Goal: Task Accomplishment & Management: Complete application form

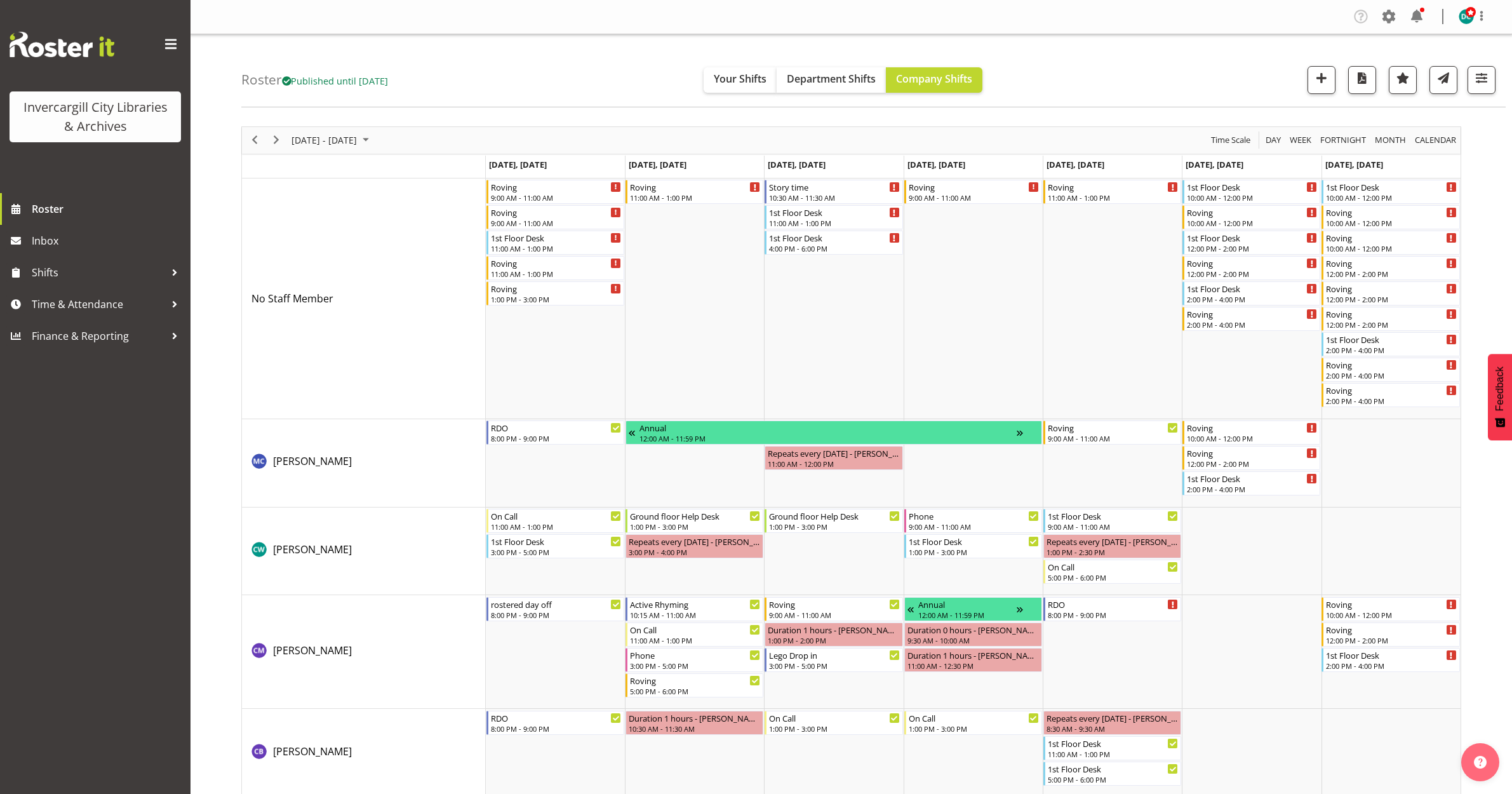
scroll to position [1984, 0]
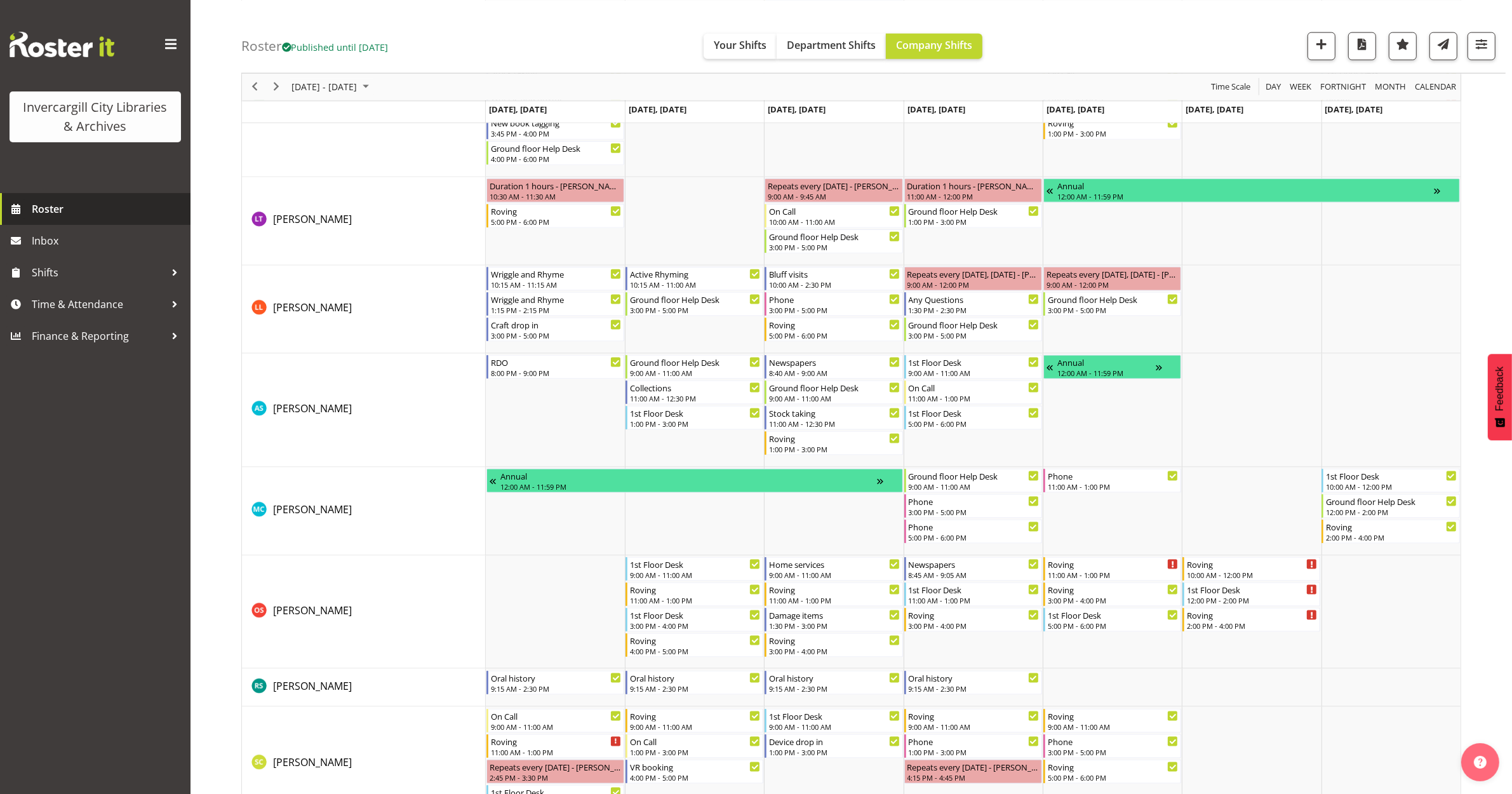
click at [70, 207] on span "Roster" at bounding box center [108, 208] width 153 height 19
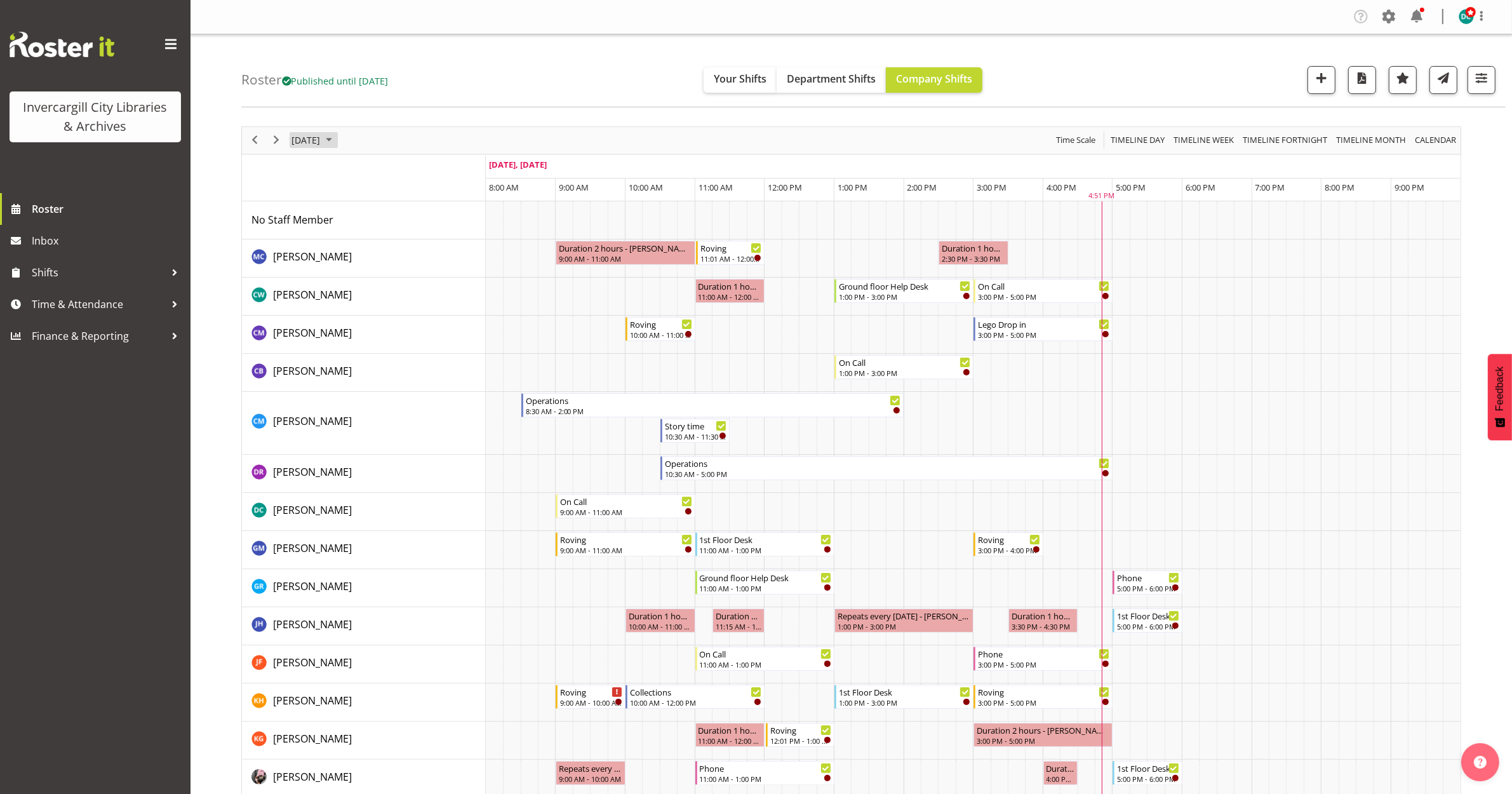
click at [321, 143] on span "October 8, 2025" at bounding box center [305, 140] width 31 height 16
click at [333, 283] on span "20" at bounding box center [325, 280] width 19 height 19
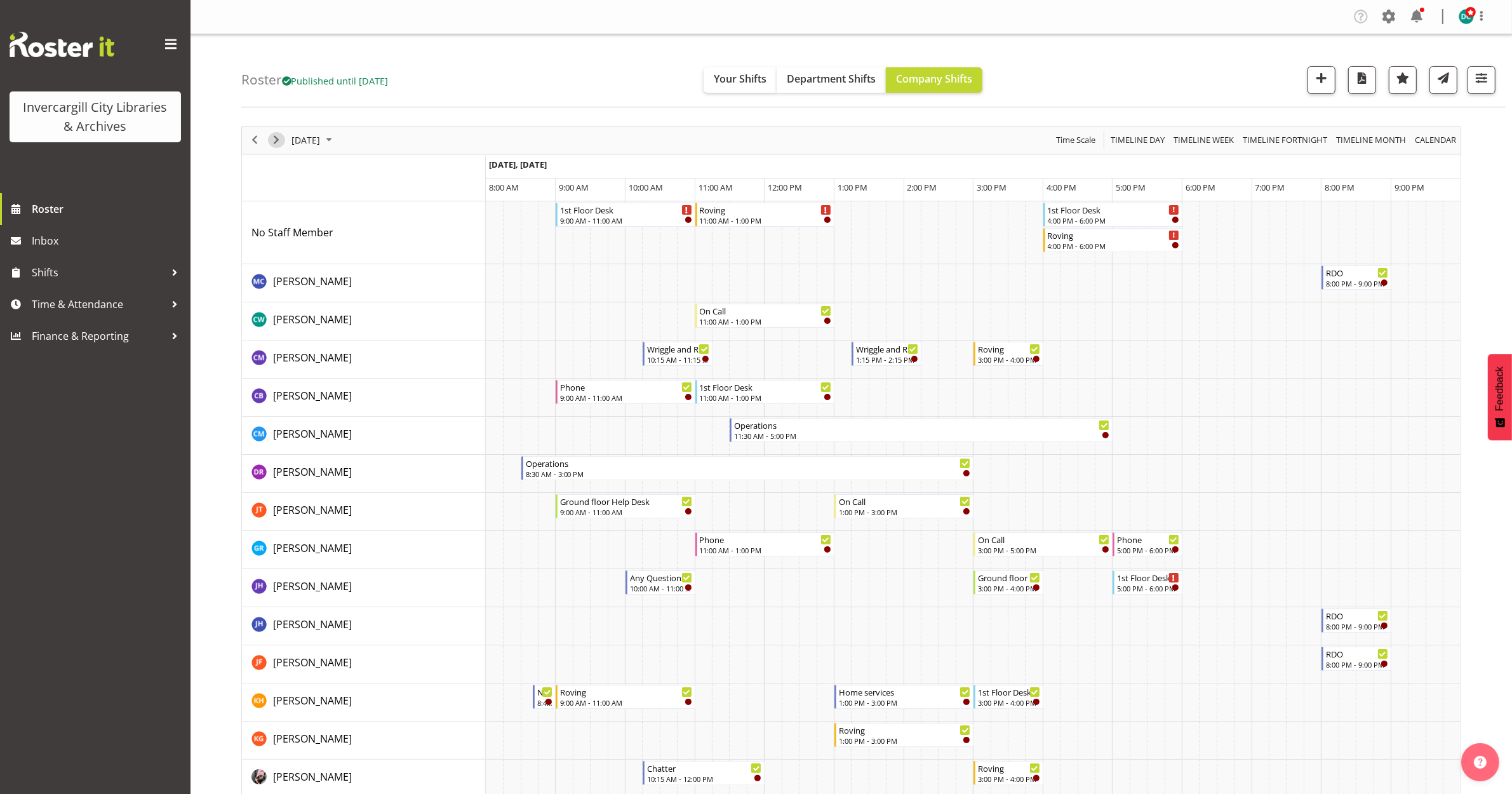
click at [278, 147] on span "Next" at bounding box center [276, 140] width 15 height 16
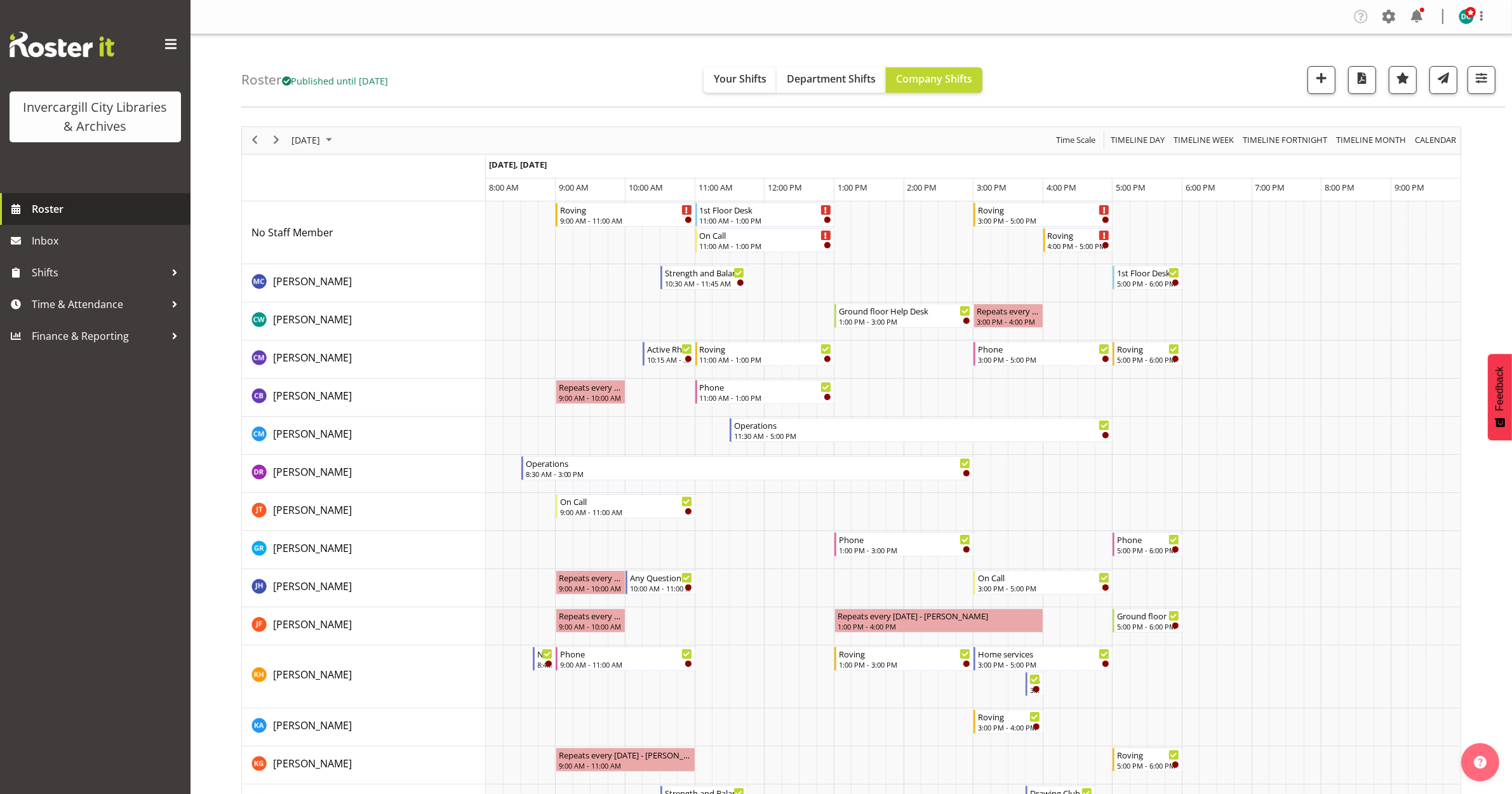
click at [61, 206] on span "Roster" at bounding box center [108, 208] width 153 height 19
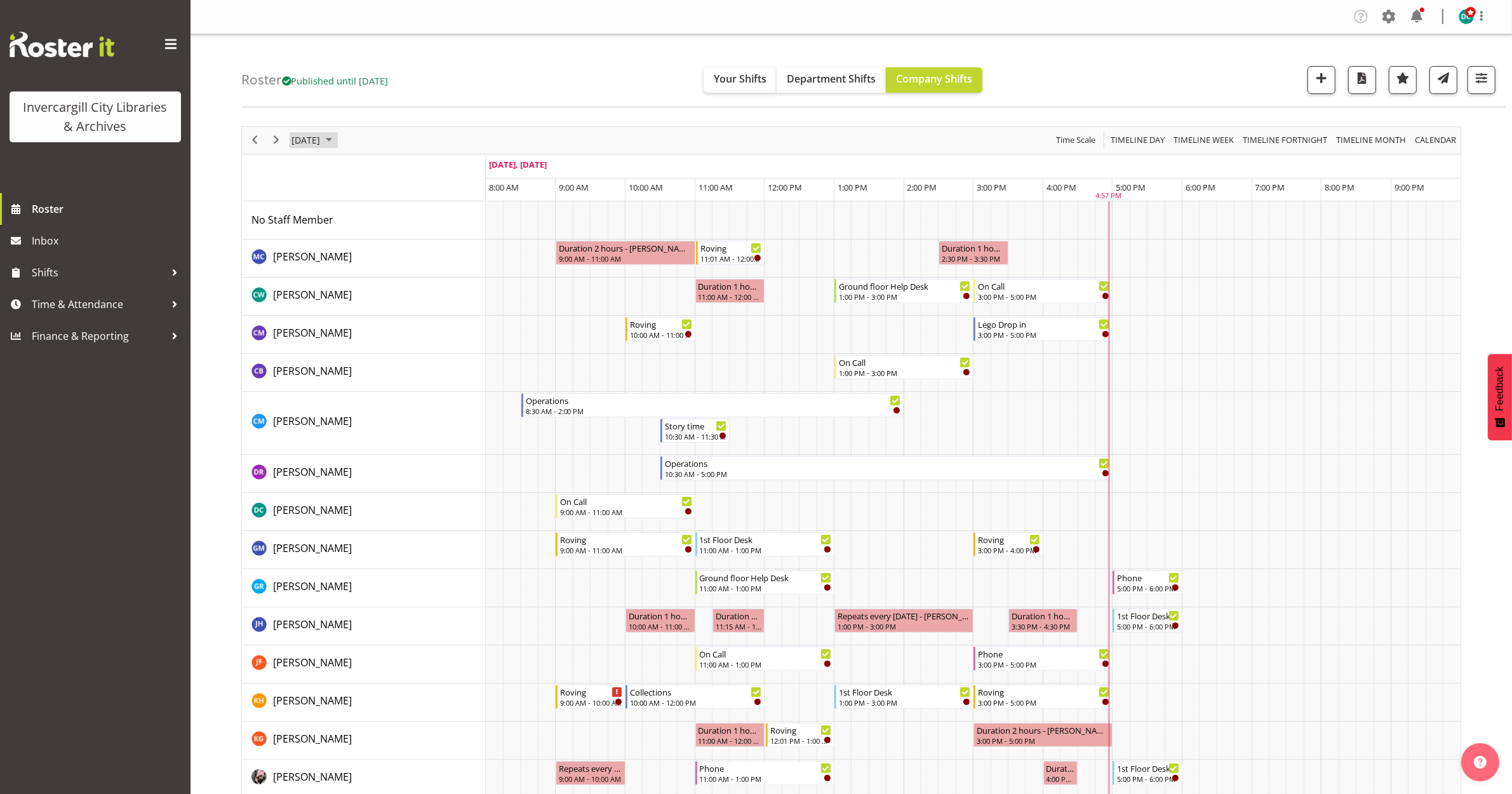
click at [309, 141] on span "October 8, 2025" at bounding box center [305, 140] width 31 height 16
click at [411, 303] on span "31" at bounding box center [406, 302] width 19 height 19
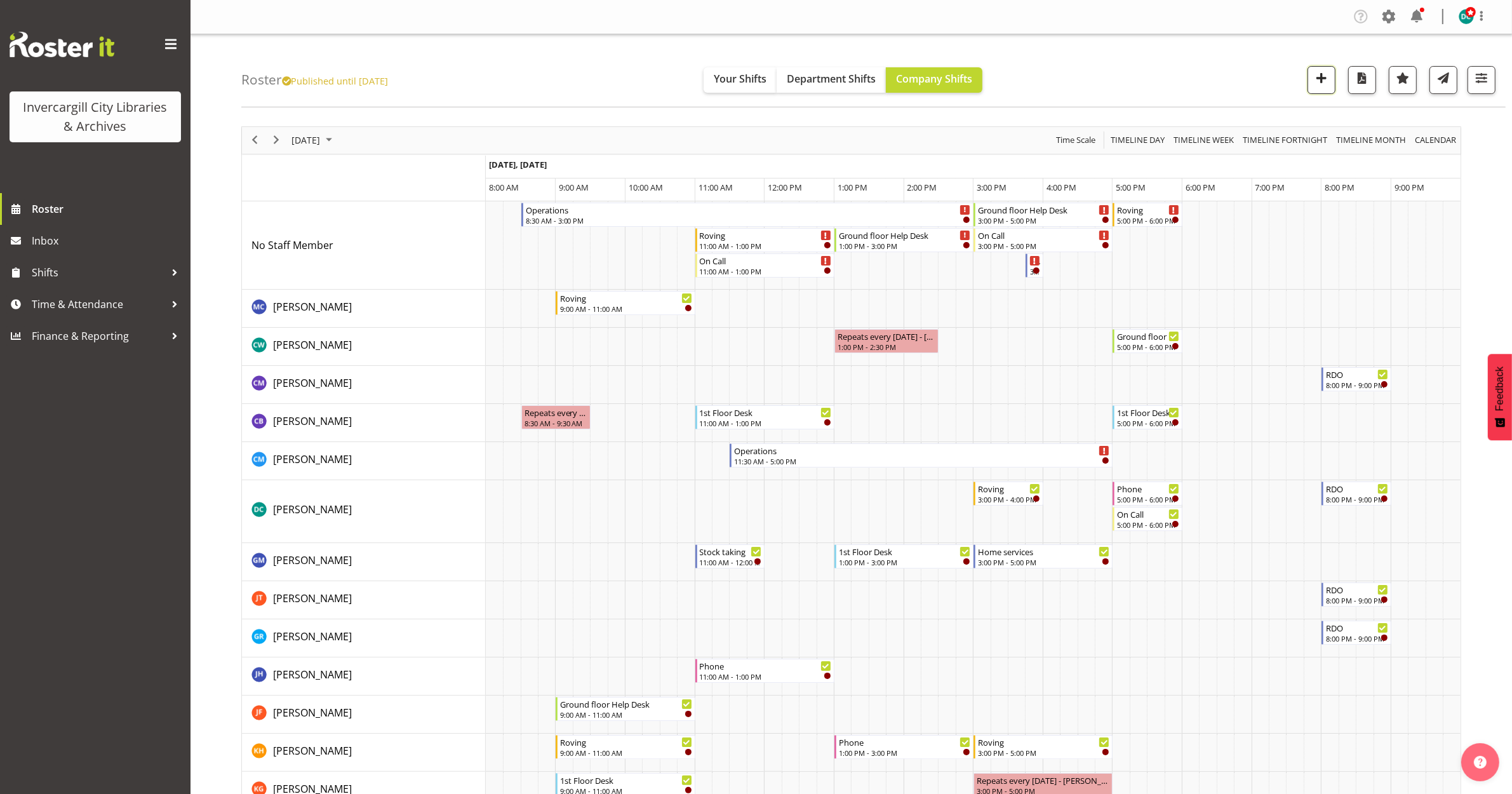
click at [1321, 80] on span "button" at bounding box center [1321, 78] width 16 height 16
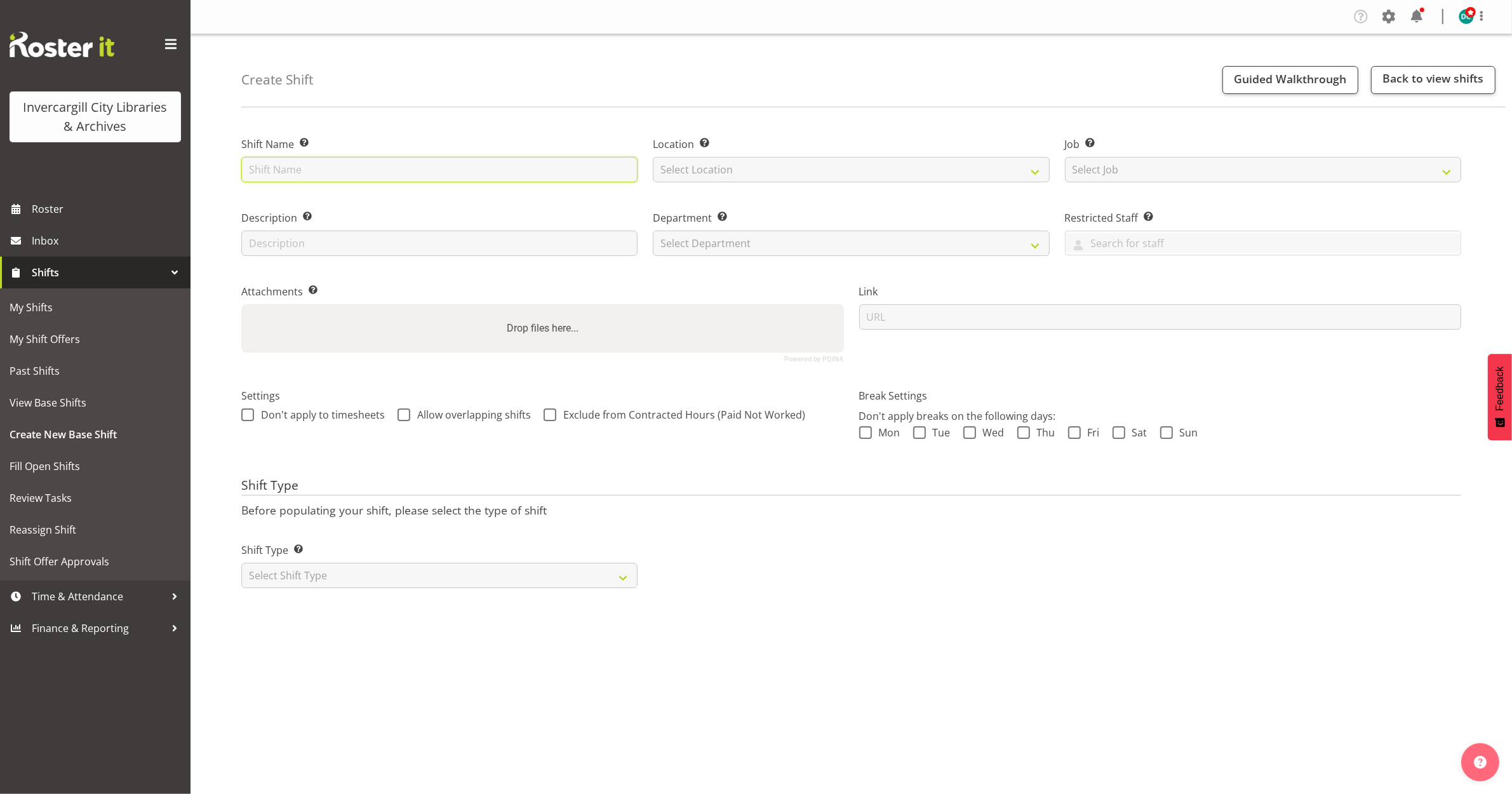
click at [345, 169] on input "text" at bounding box center [439, 170] width 396 height 26
type input "[DATE]"
click at [763, 173] on select "Select Location [GEOGRAPHIC_DATA] [GEOGRAPHIC_DATA]" at bounding box center [851, 170] width 396 height 26
select select "1276"
click at [653, 157] on select "Select Location [GEOGRAPHIC_DATA] [GEOGRAPHIC_DATA]" at bounding box center [851, 170] width 396 height 26
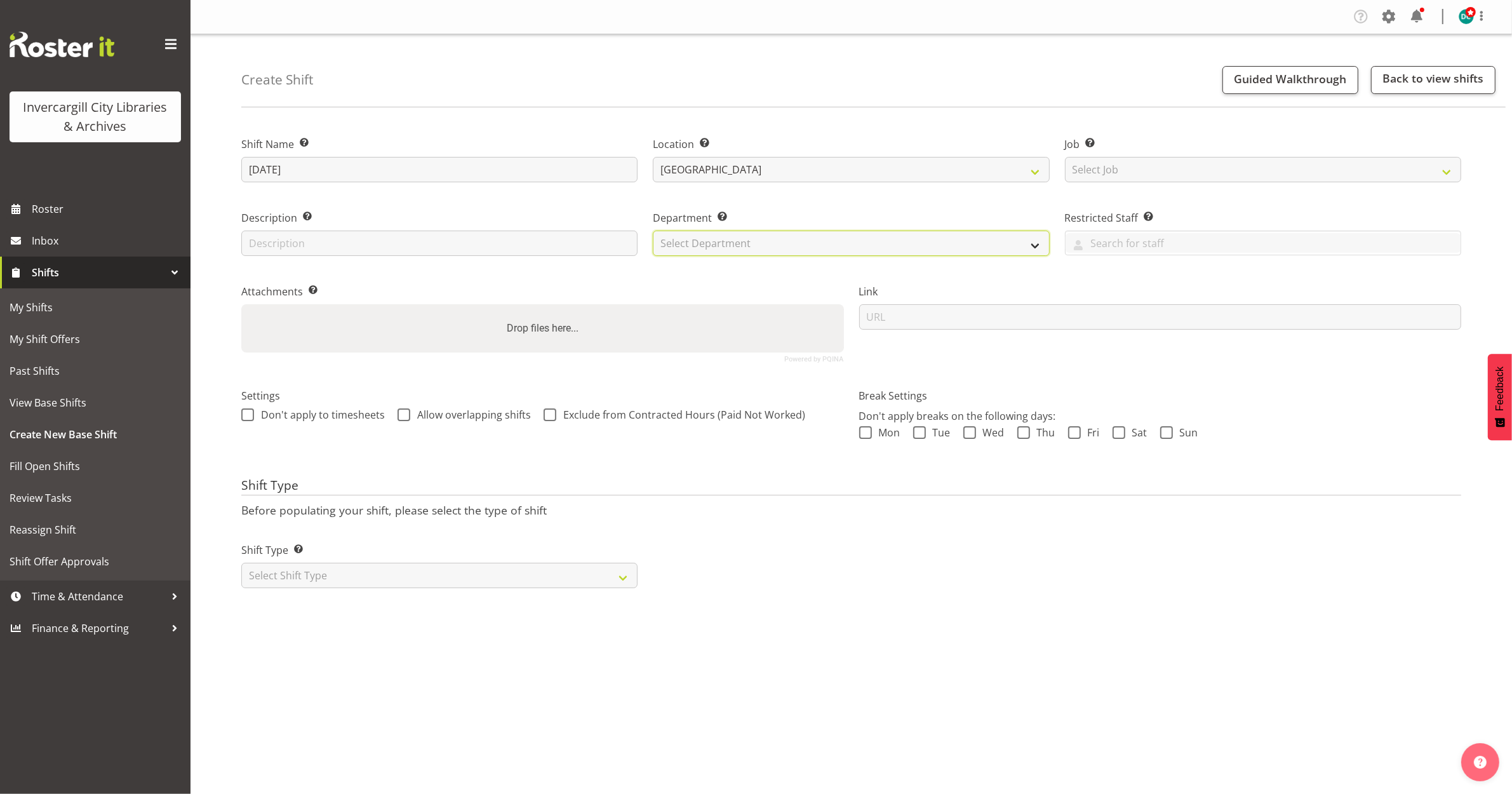
click at [731, 248] on select "Select Department Off Desk Public shifts" at bounding box center [851, 243] width 396 height 26
select select "921"
click at [653, 231] on select "Select Department Off Desk Public shifts" at bounding box center [851, 243] width 396 height 26
drag, startPoint x: 249, startPoint y: 416, endPoint x: 327, endPoint y: 423, distance: 78.3
click at [251, 417] on span at bounding box center [247, 414] width 12 height 12
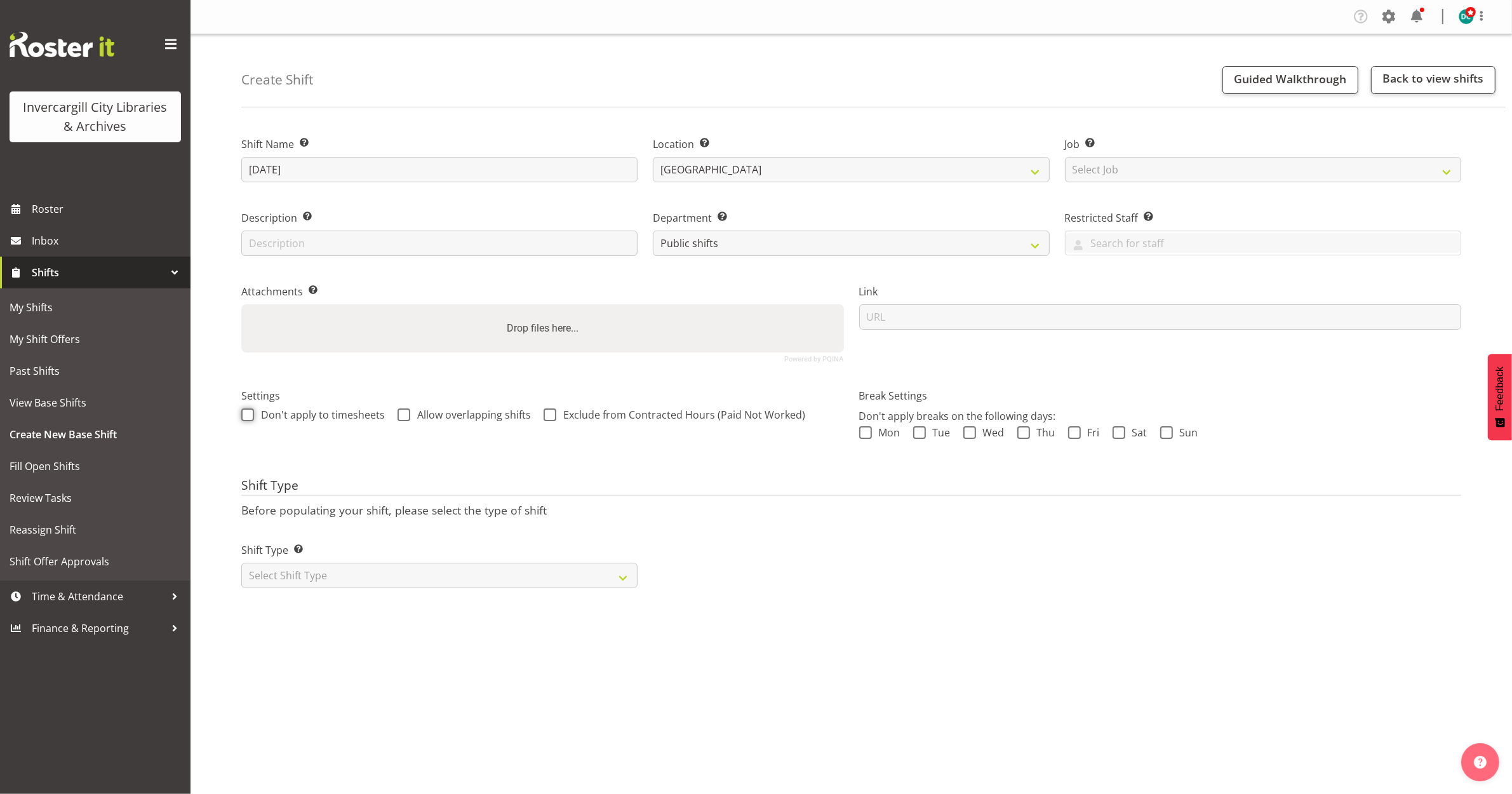
click at [250, 417] on input "Don't apply to timesheets" at bounding box center [245, 414] width 9 height 9
checkbox input "true"
click at [402, 419] on span at bounding box center [404, 414] width 12 height 12
click at [402, 419] on input "Allow overlapping shifts" at bounding box center [402, 414] width 9 height 9
checkbox input "true"
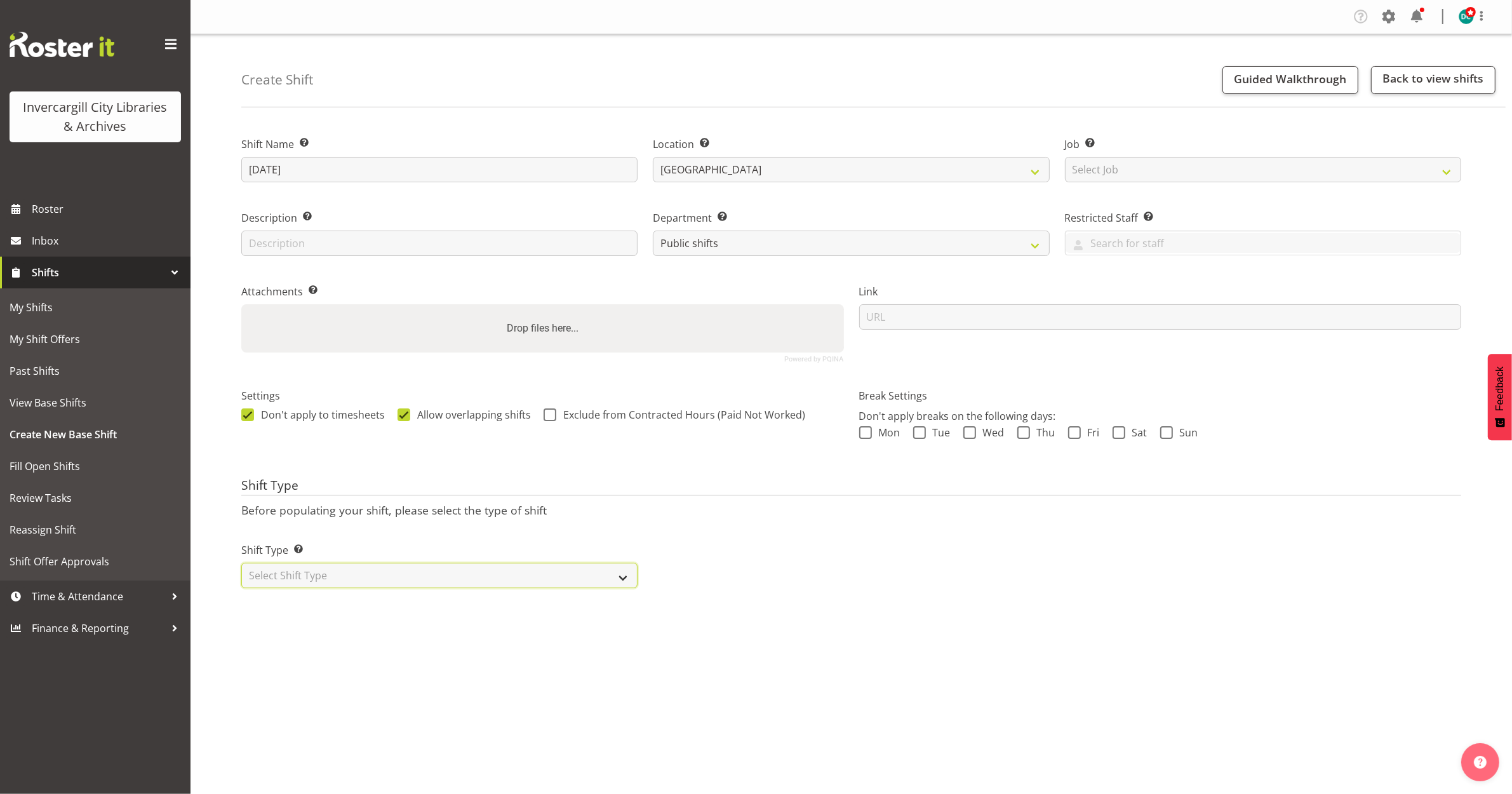
click at [373, 585] on select "Select Shift Type One Off Shift Recurring Shift Rotating Shift" at bounding box center [439, 575] width 396 height 26
select select "one_off"
click at [241, 563] on select "Select Shift Type One Off Shift Recurring Shift Rotating Shift" at bounding box center [439, 575] width 396 height 26
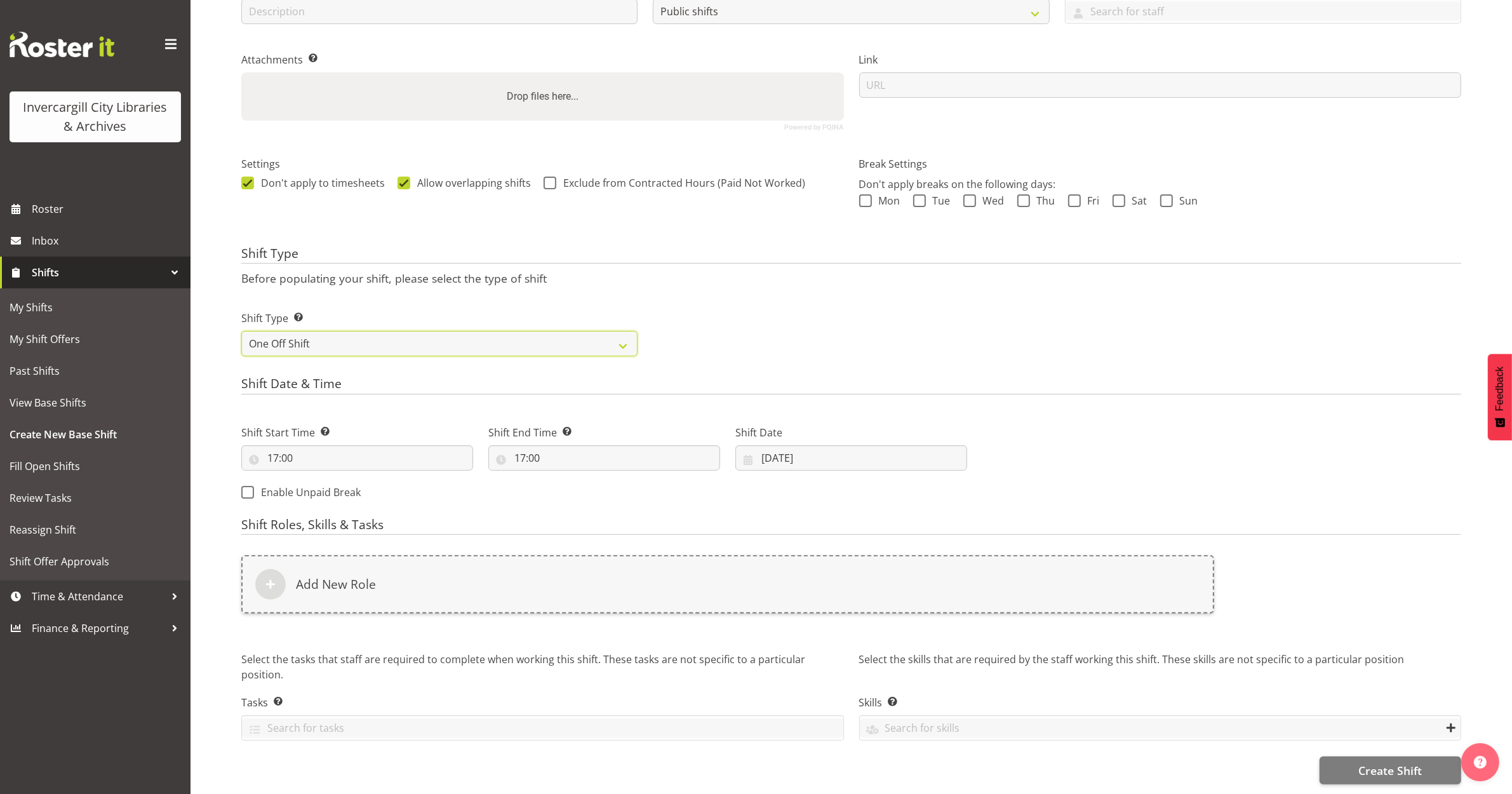
scroll to position [238, 0]
click at [274, 455] on input "17:00" at bounding box center [357, 457] width 232 height 26
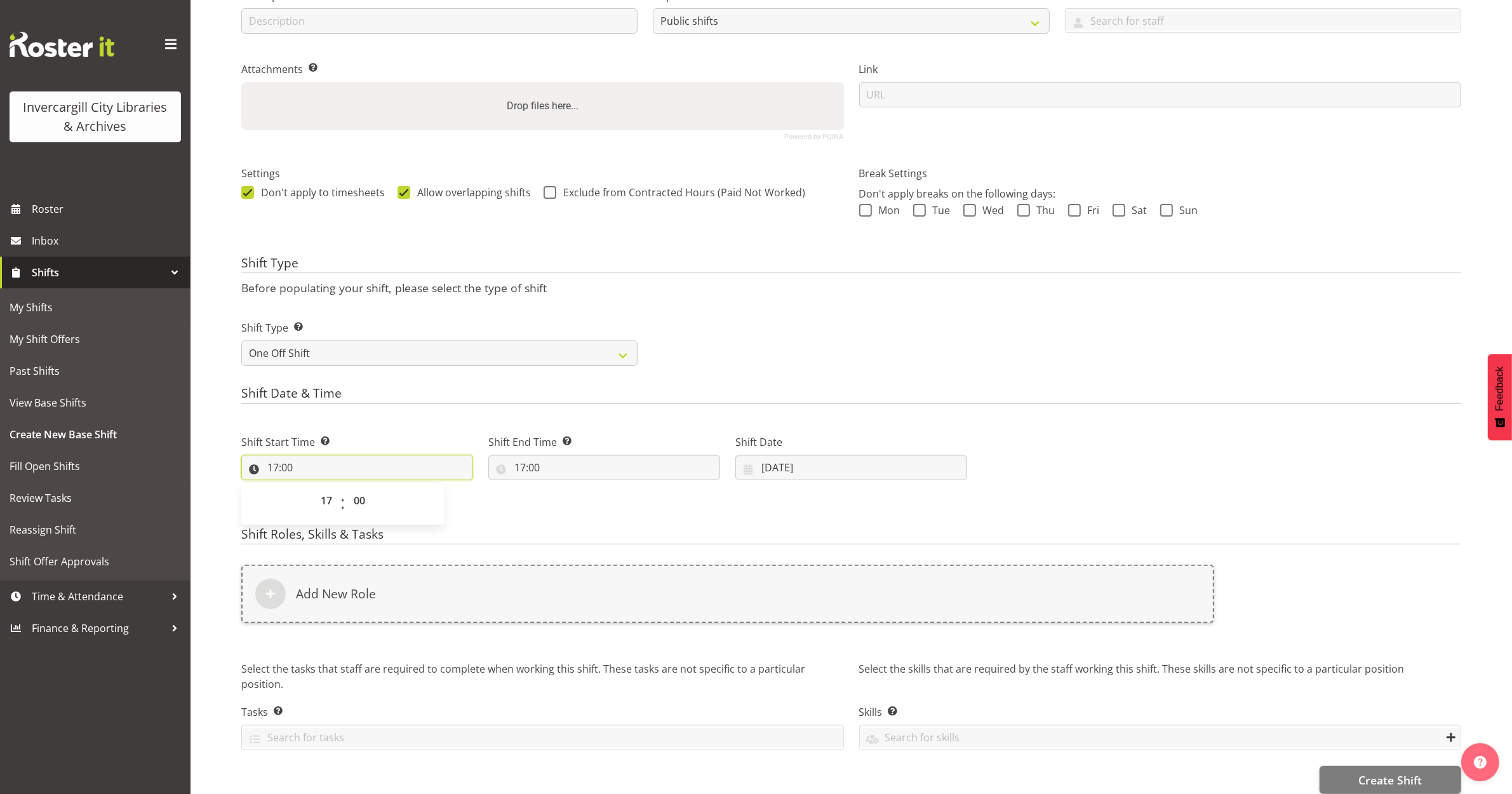
scroll to position [0, 0]
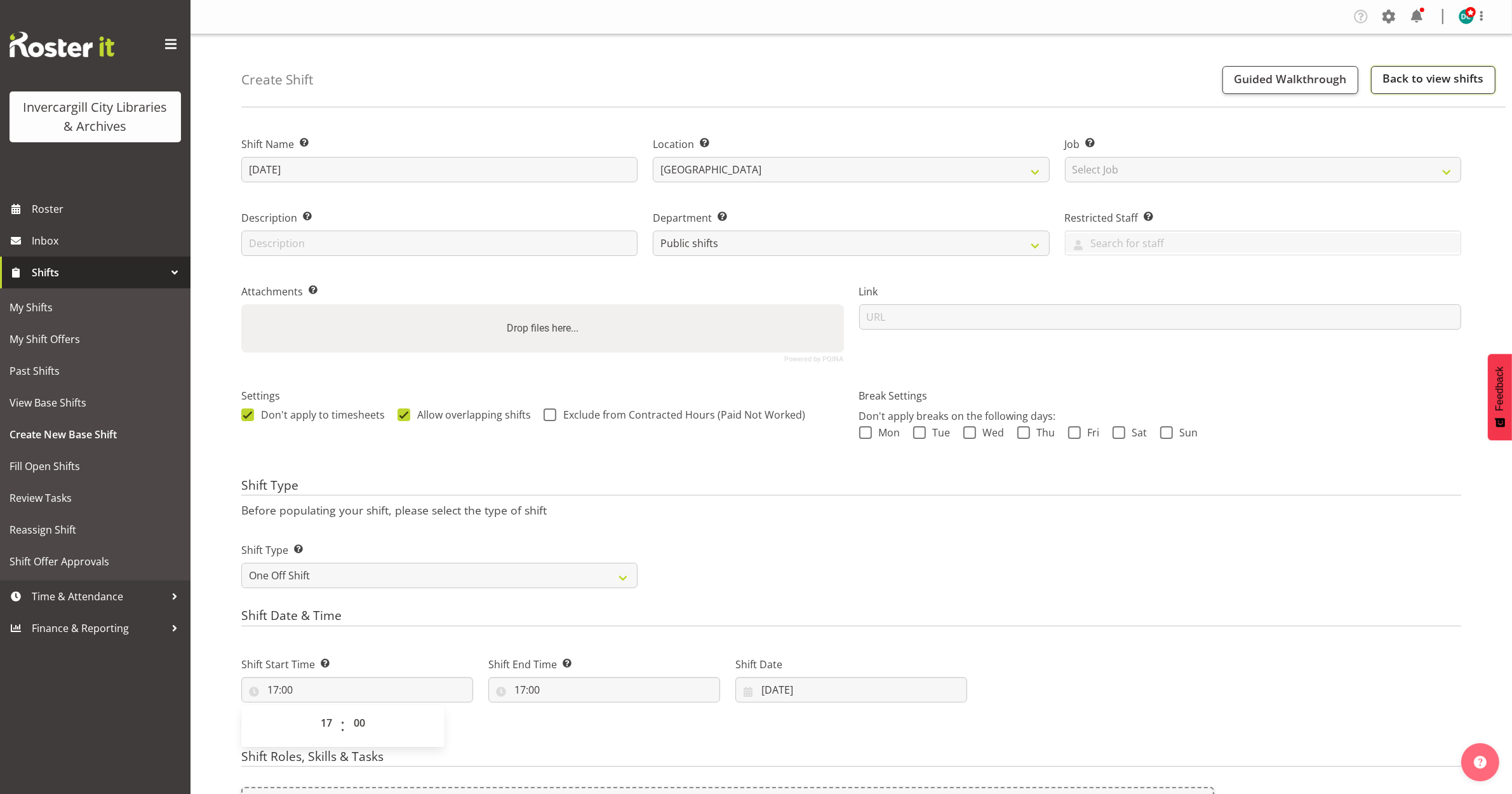
click at [1459, 77] on link "Back to view shifts" at bounding box center [1433, 80] width 124 height 28
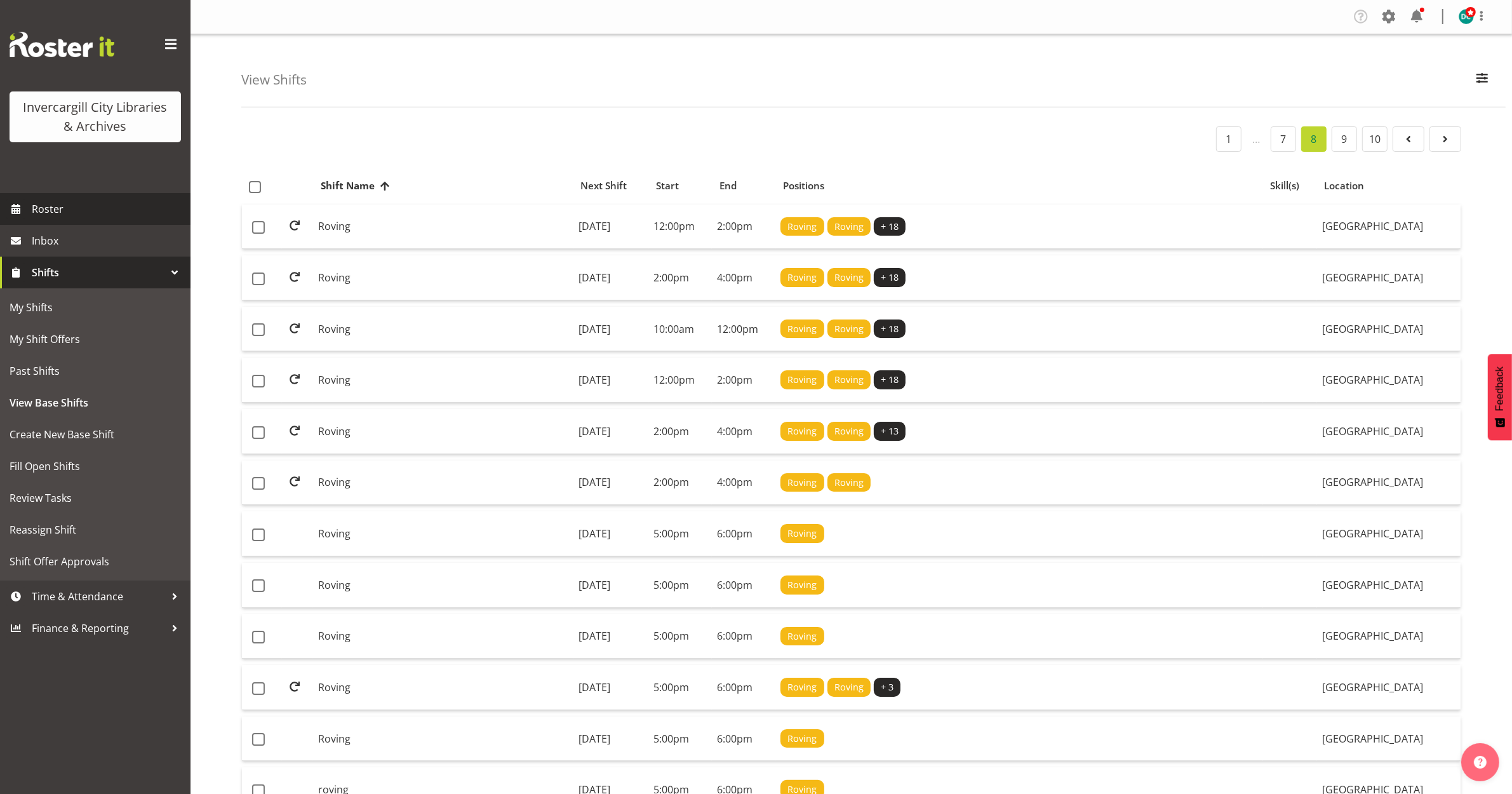
click at [39, 211] on span "Roster" at bounding box center [108, 208] width 153 height 19
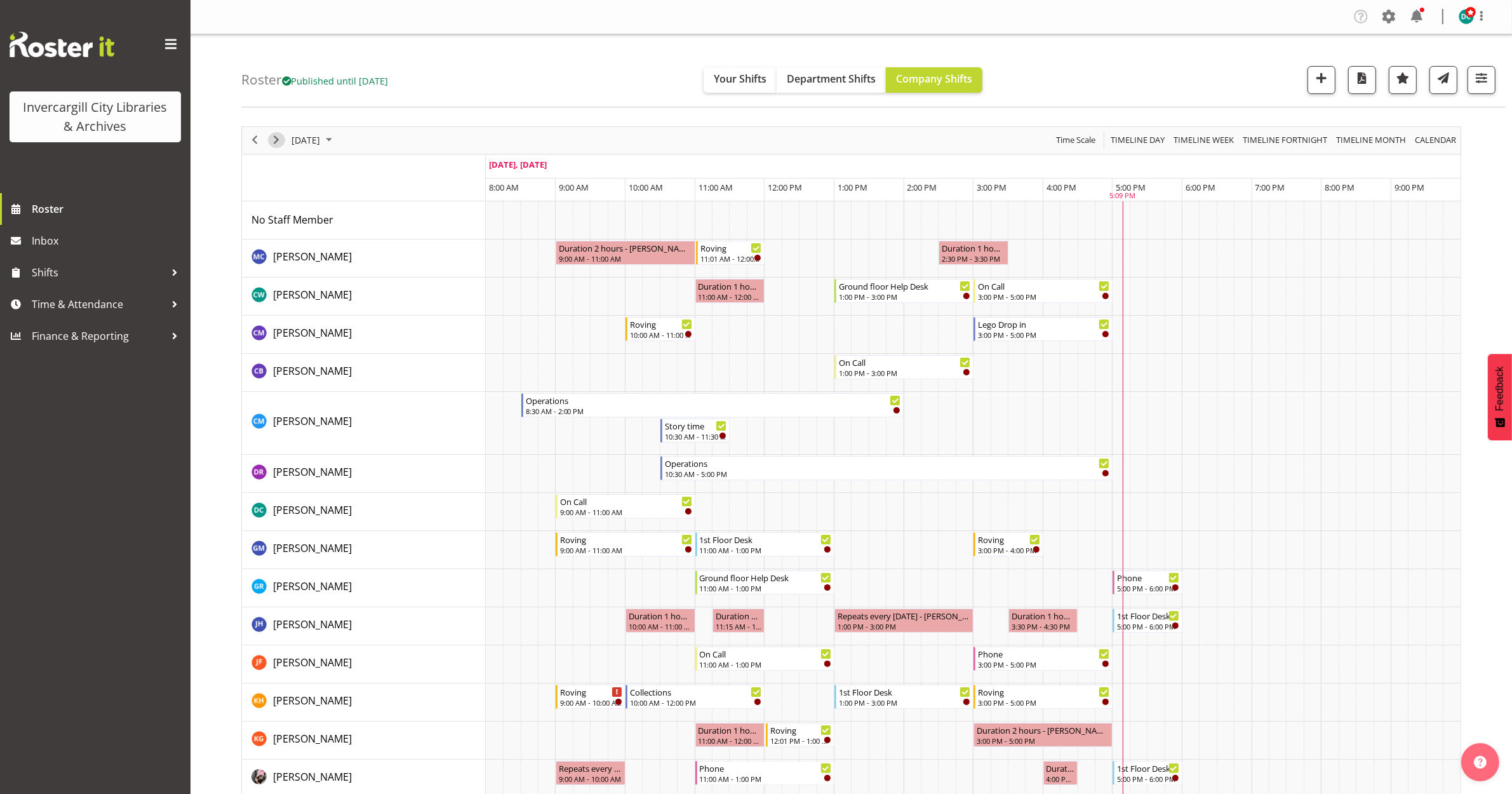
click at [275, 135] on span "Next" at bounding box center [276, 140] width 15 height 16
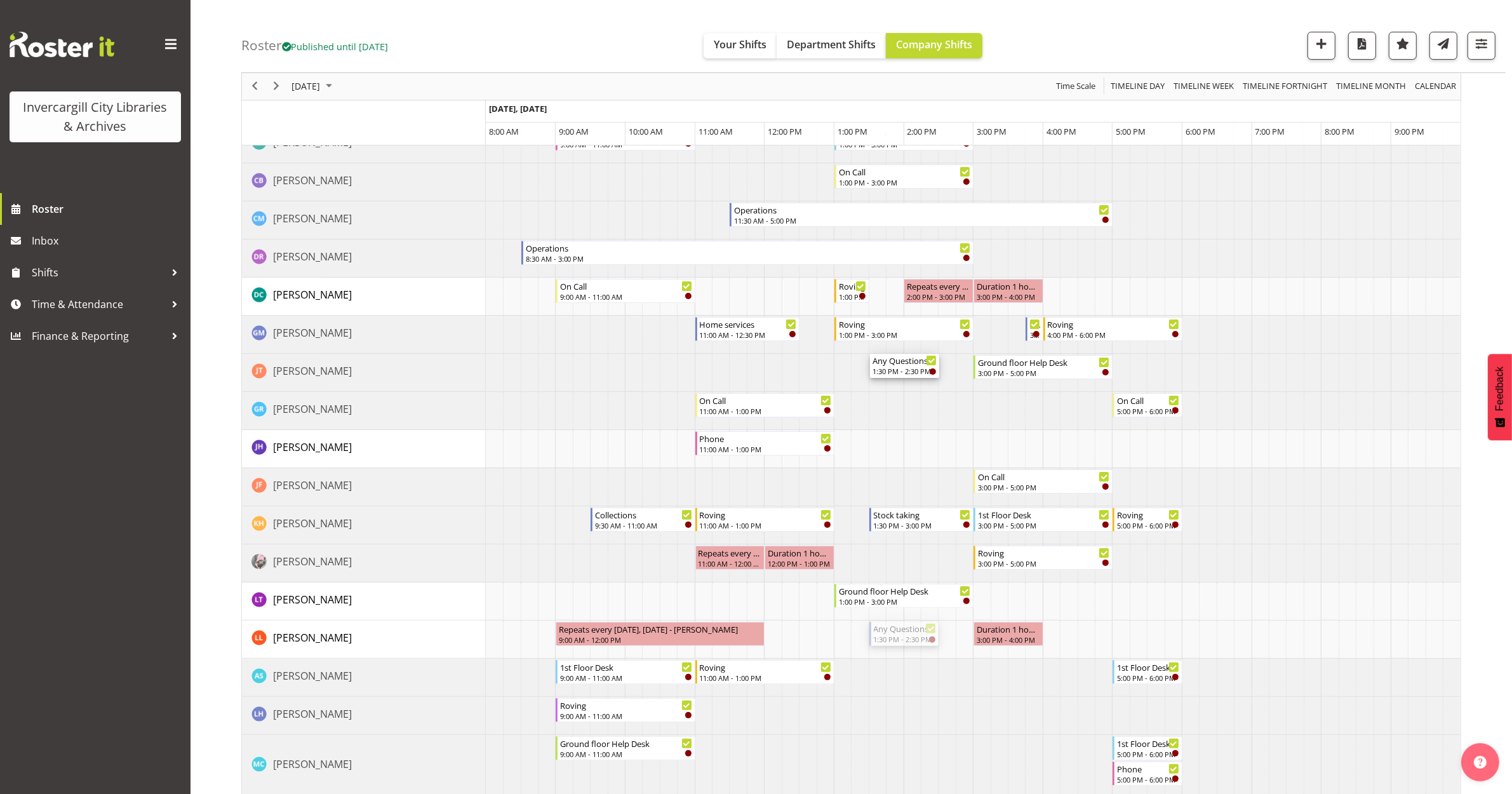
scroll to position [159, 0]
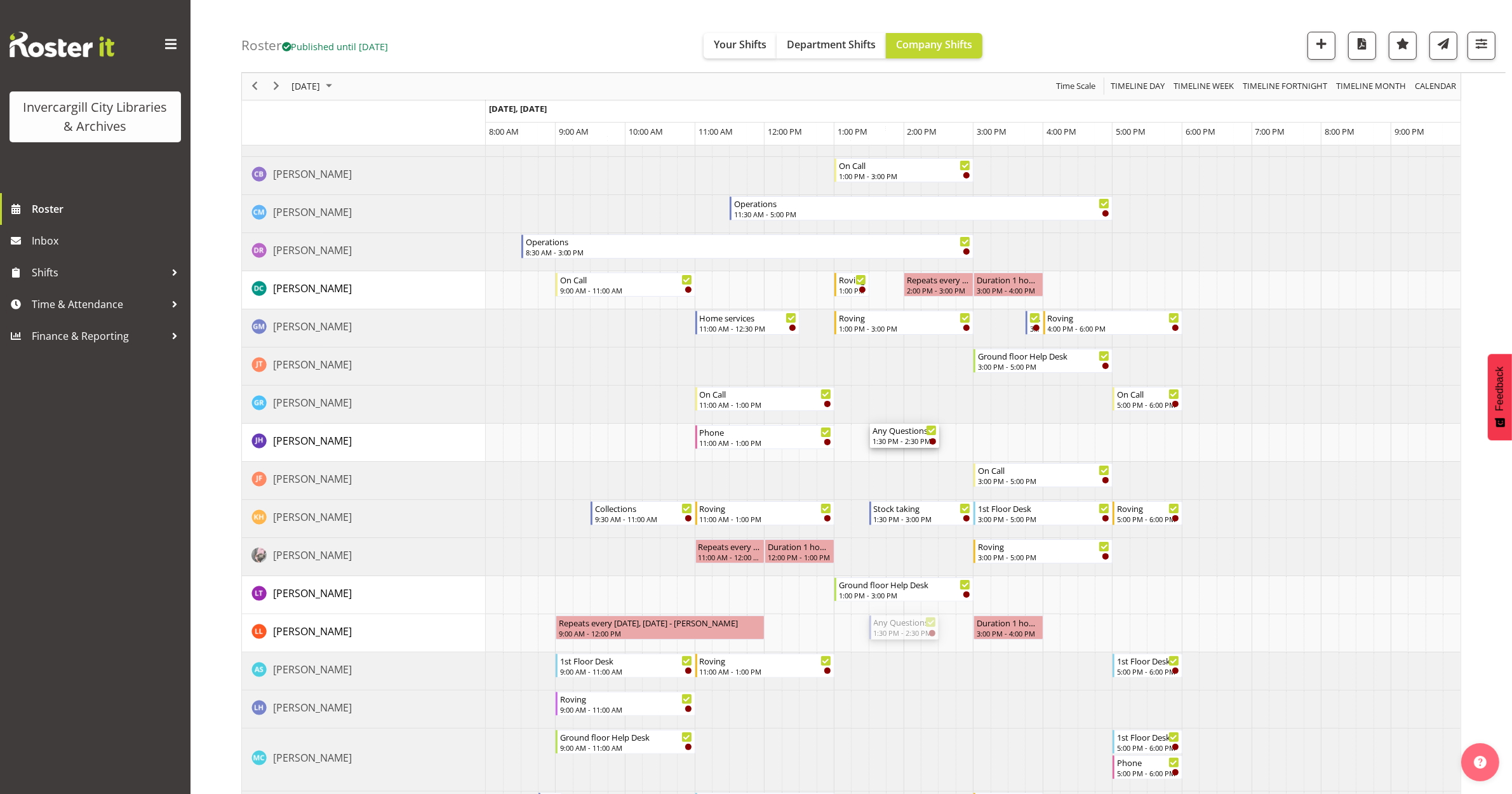
drag, startPoint x: 904, startPoint y: 630, endPoint x: 882, endPoint y: 436, distance: 195.2
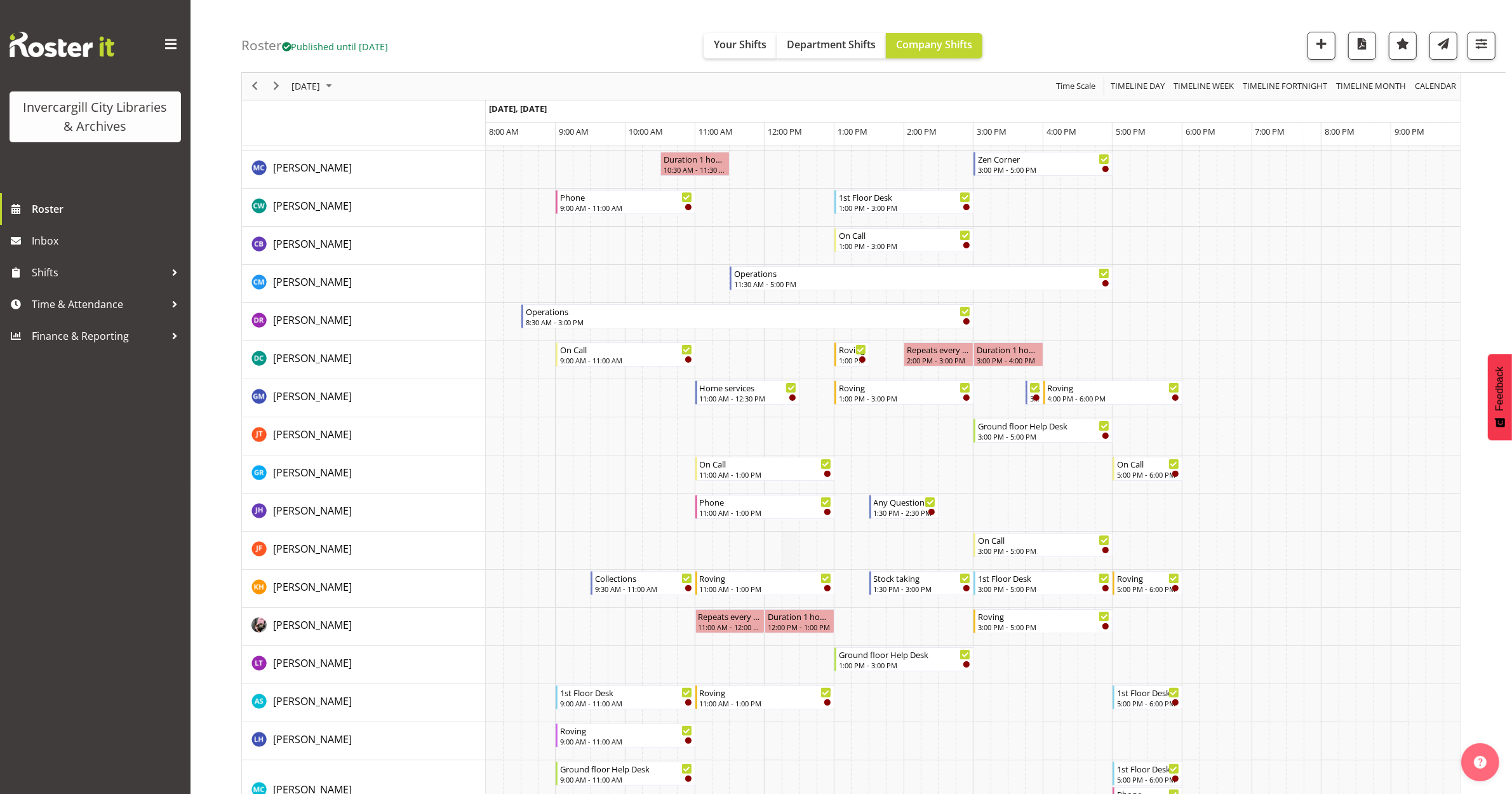
scroll to position [0, 0]
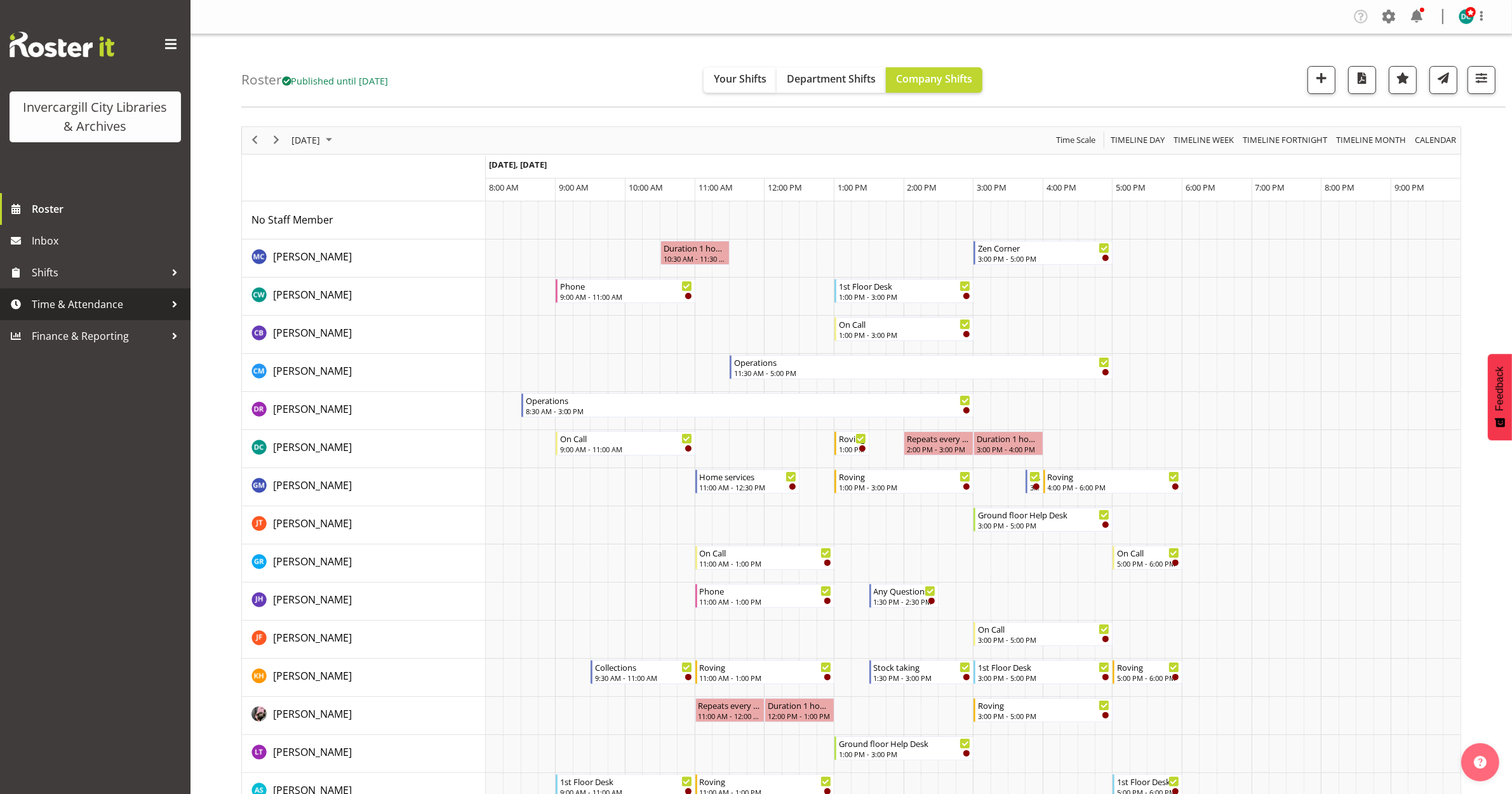
click at [64, 300] on span "Time & Attendance" at bounding box center [98, 304] width 133 height 19
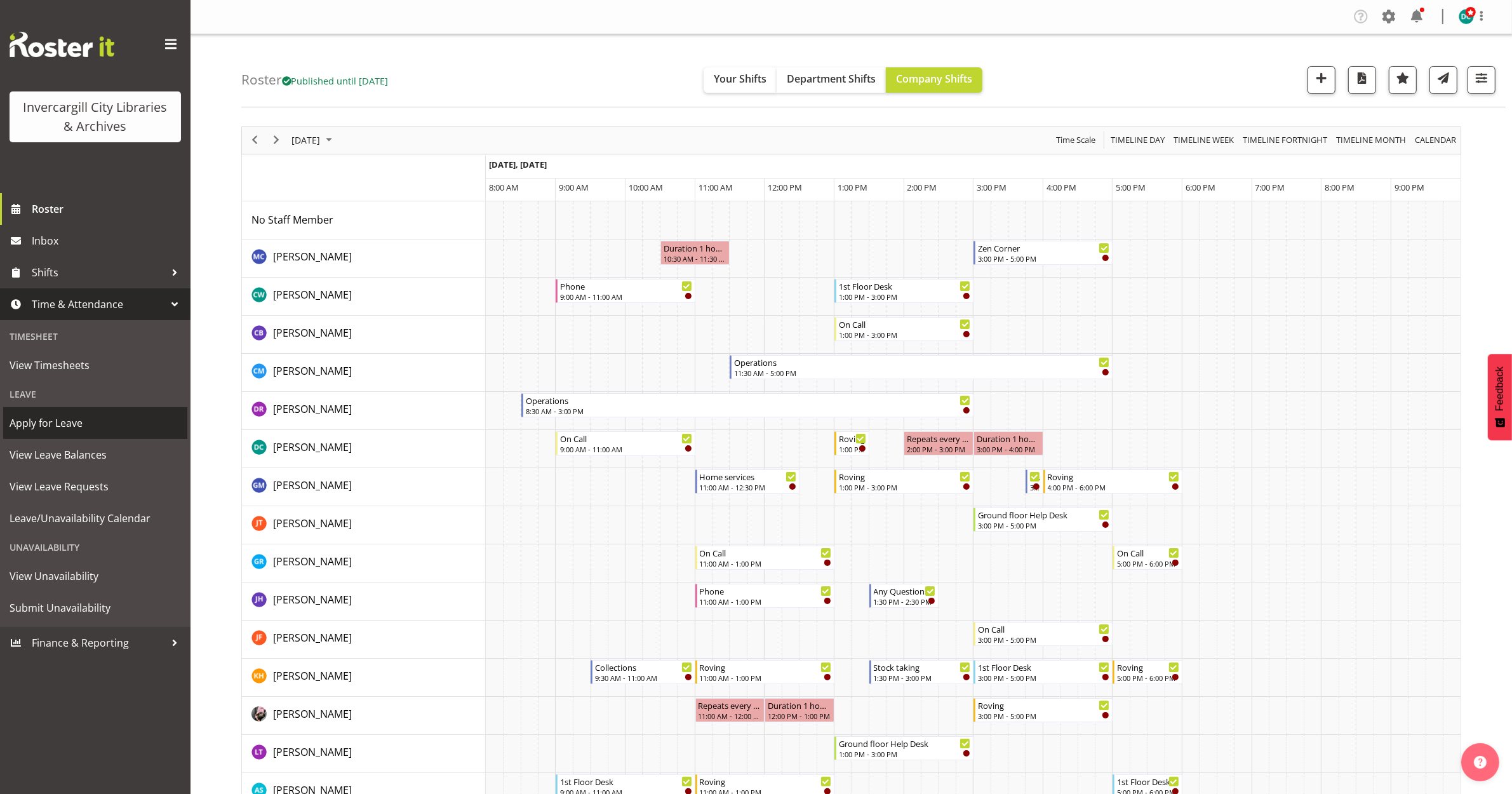
click at [54, 427] on span "Apply for Leave" at bounding box center [95, 423] width 172 height 19
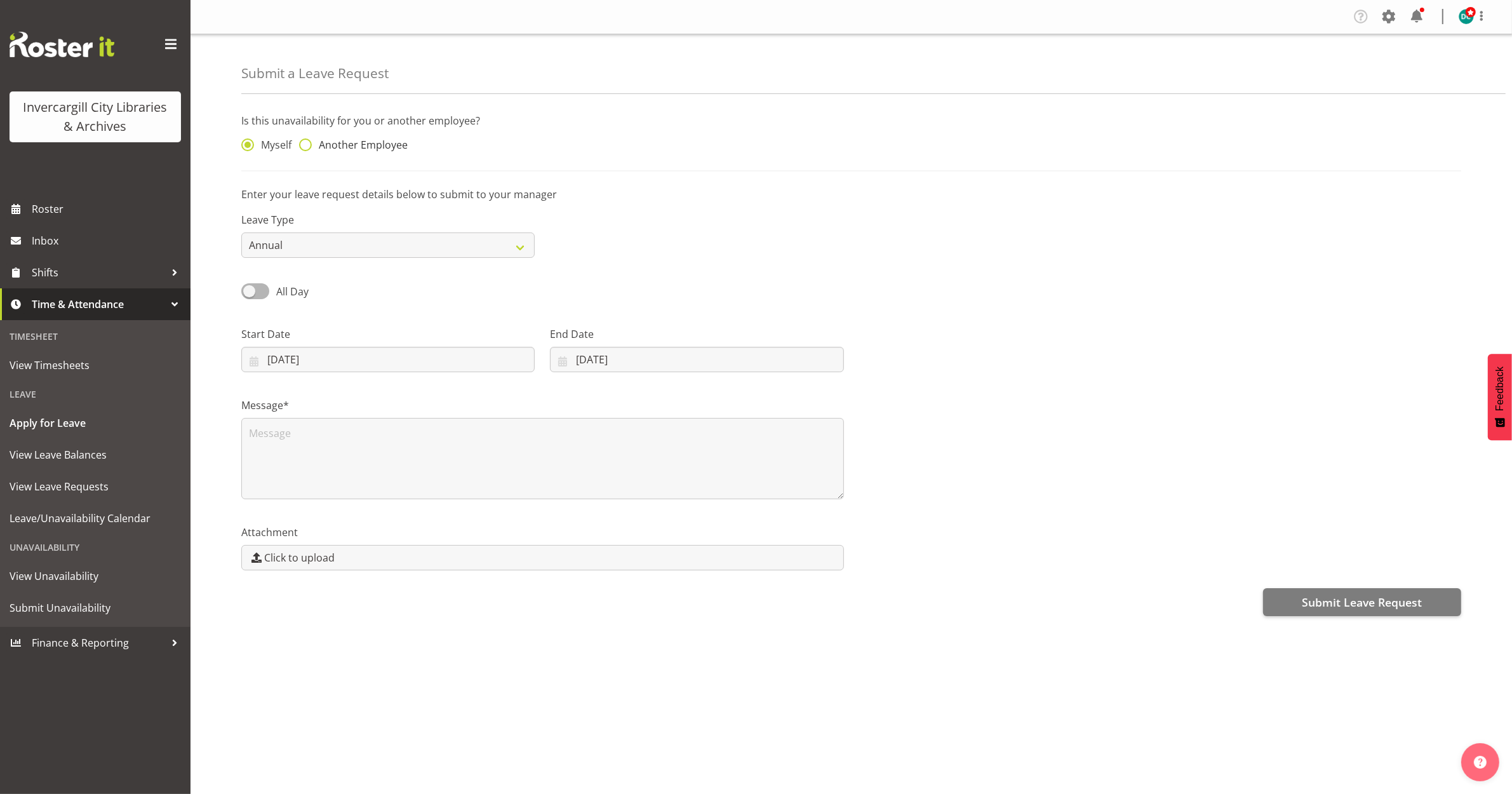
click at [311, 140] on label "Another Employee" at bounding box center [353, 145] width 108 height 12
click at [308, 141] on input "Another Employee" at bounding box center [303, 145] width 9 height 9
radio input "true"
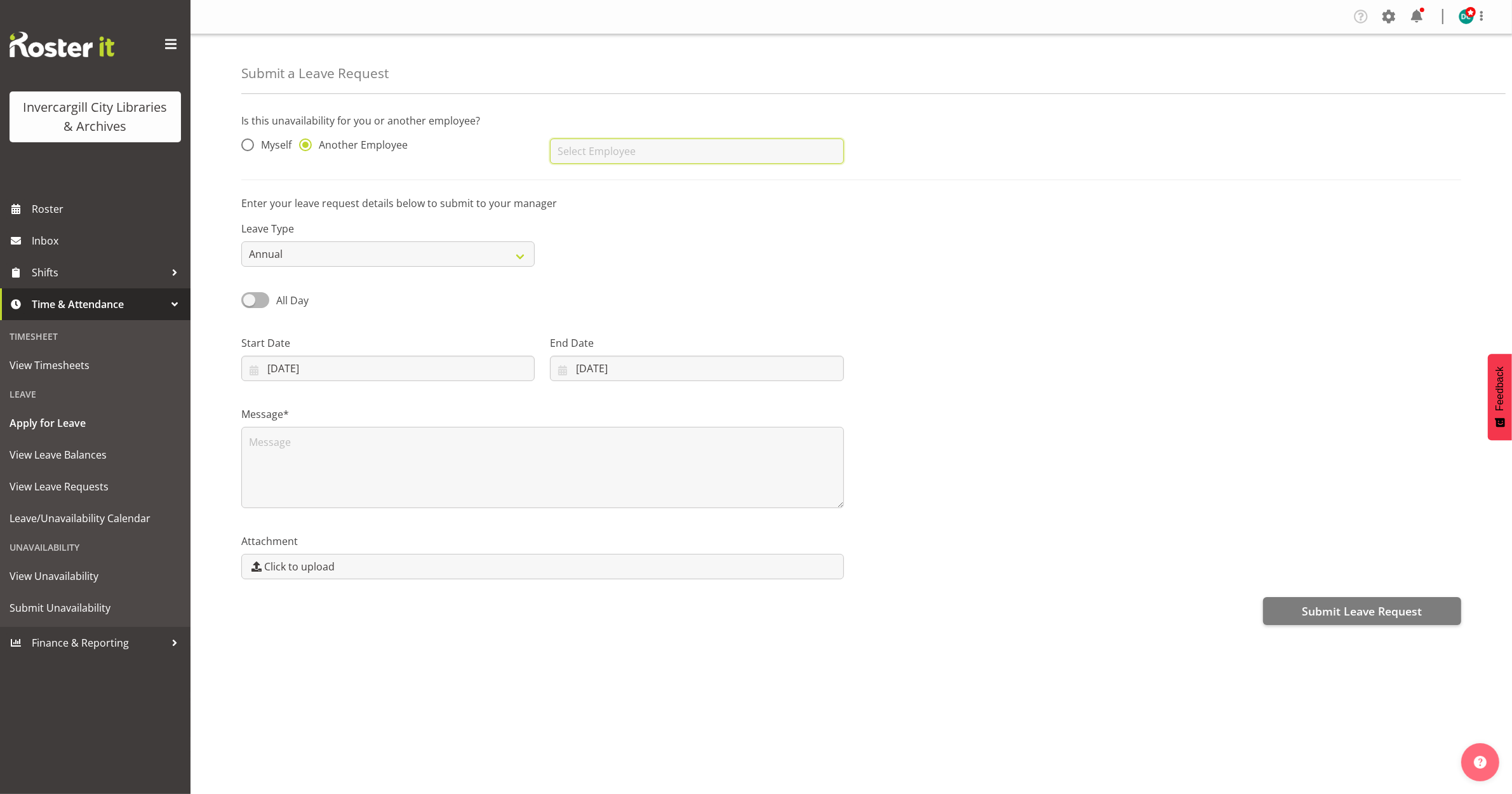
click at [561, 154] on input "text" at bounding box center [697, 151] width 293 height 26
click at [600, 287] on span "[PERSON_NAME]" at bounding box center [600, 289] width 79 height 14
type input "[PERSON_NAME]"
click at [276, 363] on input "08/10/2025" at bounding box center [388, 368] width 293 height 26
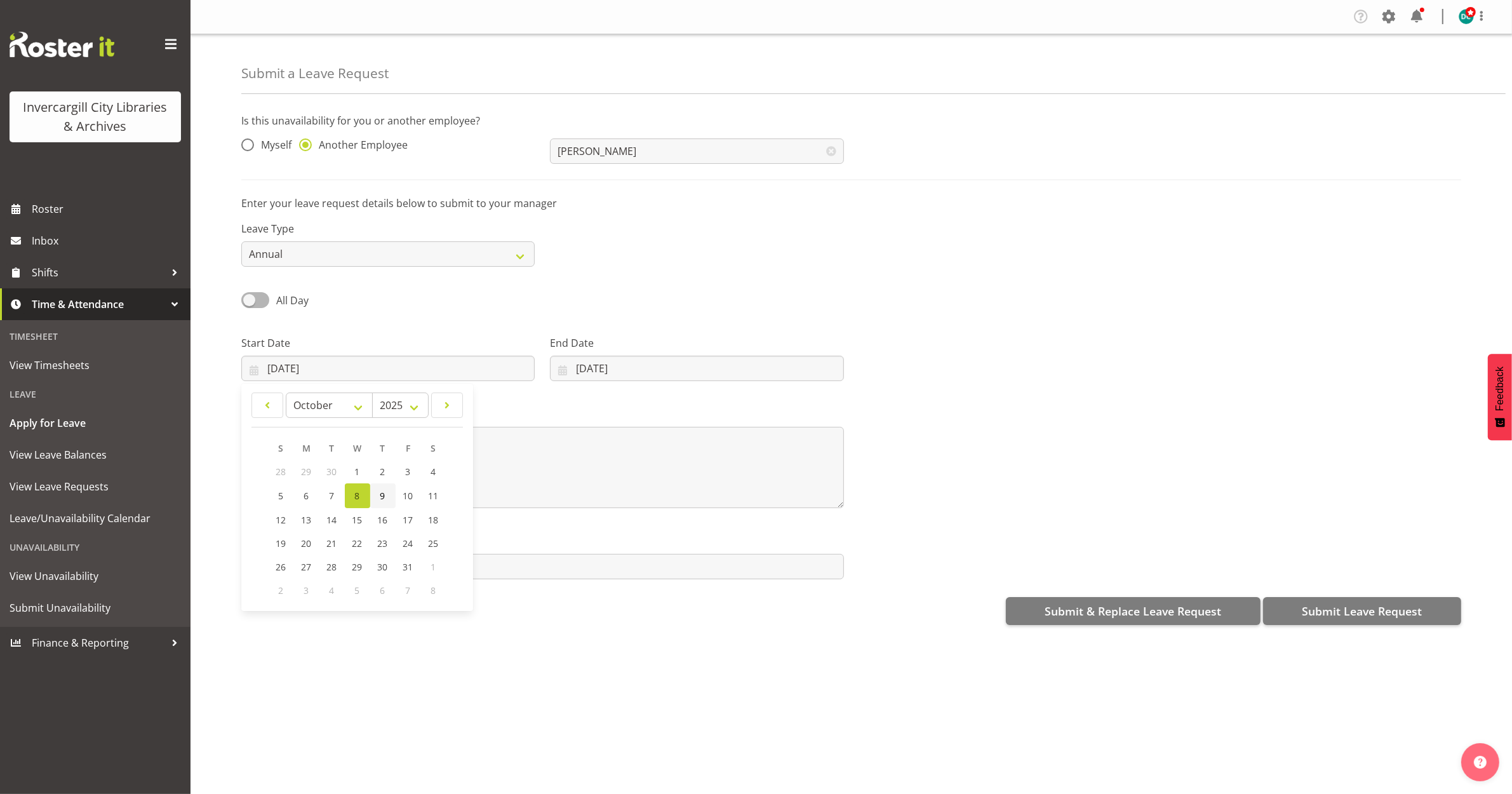
click at [384, 500] on span "9" at bounding box center [383, 496] width 5 height 12
type input "09/10/2025"
click at [664, 365] on input "08/10/2025" at bounding box center [697, 368] width 293 height 26
click at [670, 492] on link "9" at bounding box center [676, 496] width 26 height 25
type input "09/10/2025"
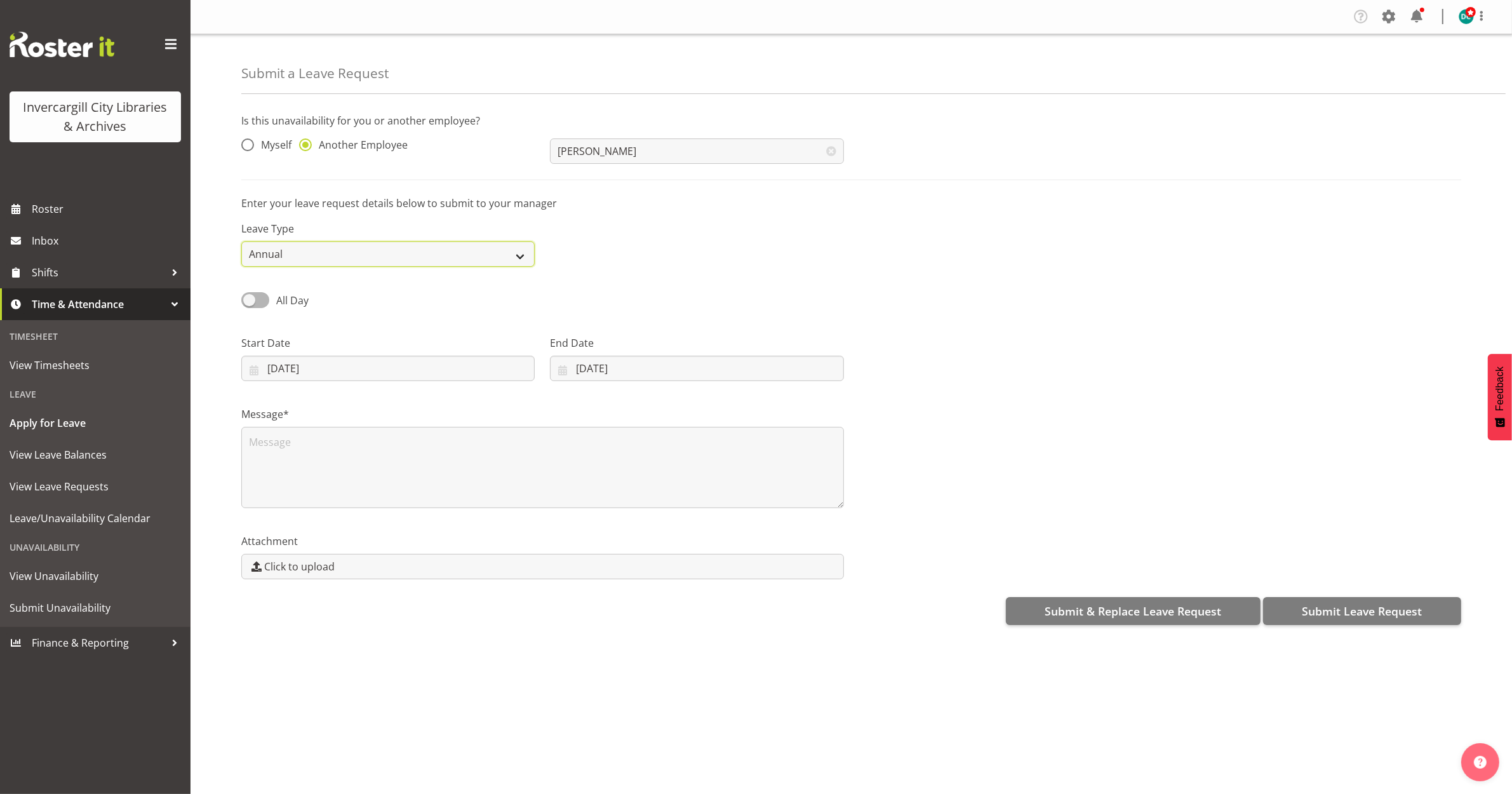
click at [271, 252] on select "Annual Sick Leave Without Pay Bereavement Domestic Violence Parental Jury Servi…" at bounding box center [388, 254] width 293 height 26
select select "Sick"
click at [241, 241] on select "Annual Sick Leave Without Pay Bereavement Domestic Violence Parental Jury Servi…" at bounding box center [388, 254] width 293 height 26
click at [281, 440] on textarea at bounding box center [542, 467] width 603 height 82
type textarea "Sick"
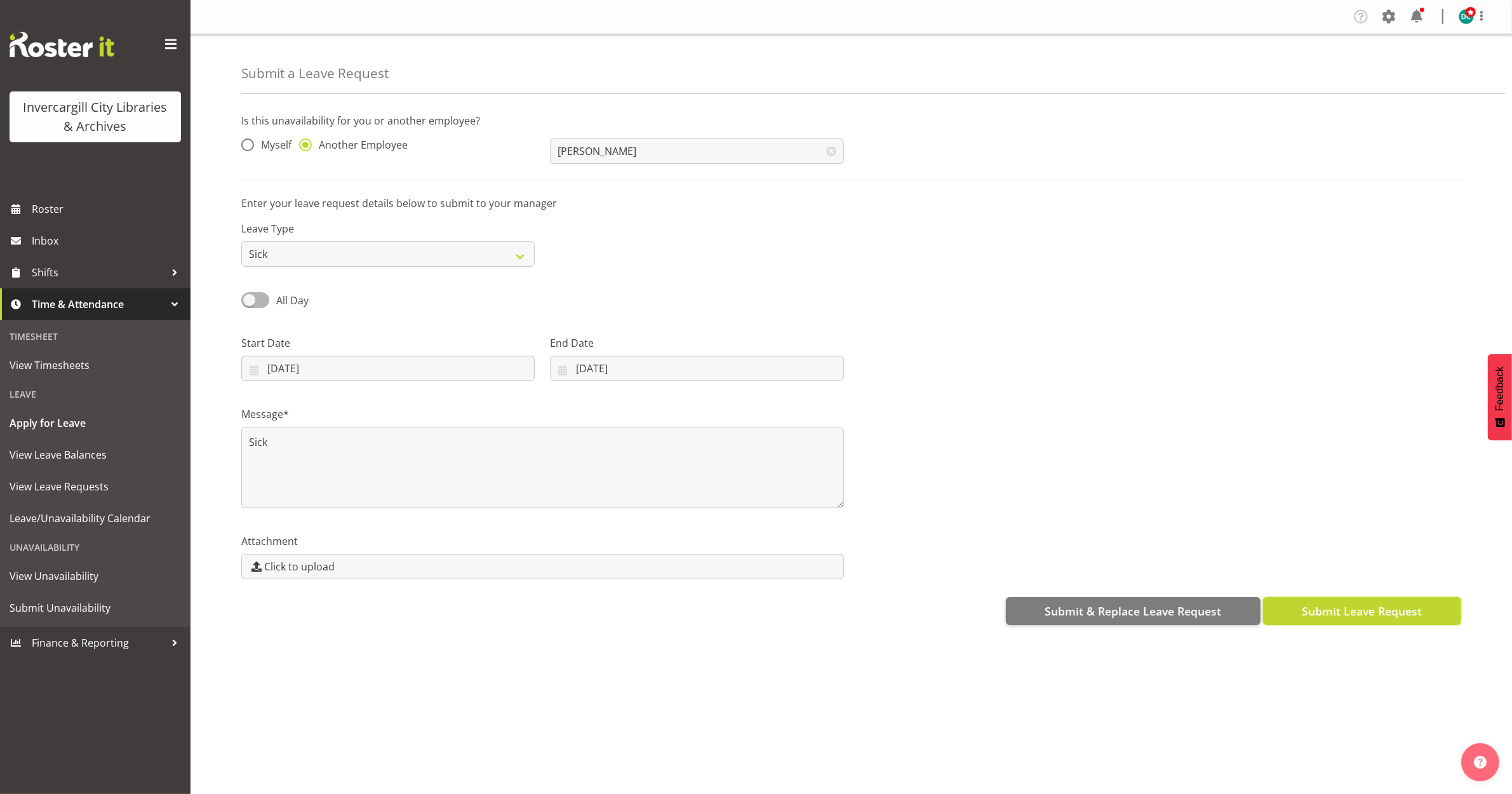
click at [1296, 610] on button "Submit Leave Request" at bounding box center [1361, 611] width 198 height 28
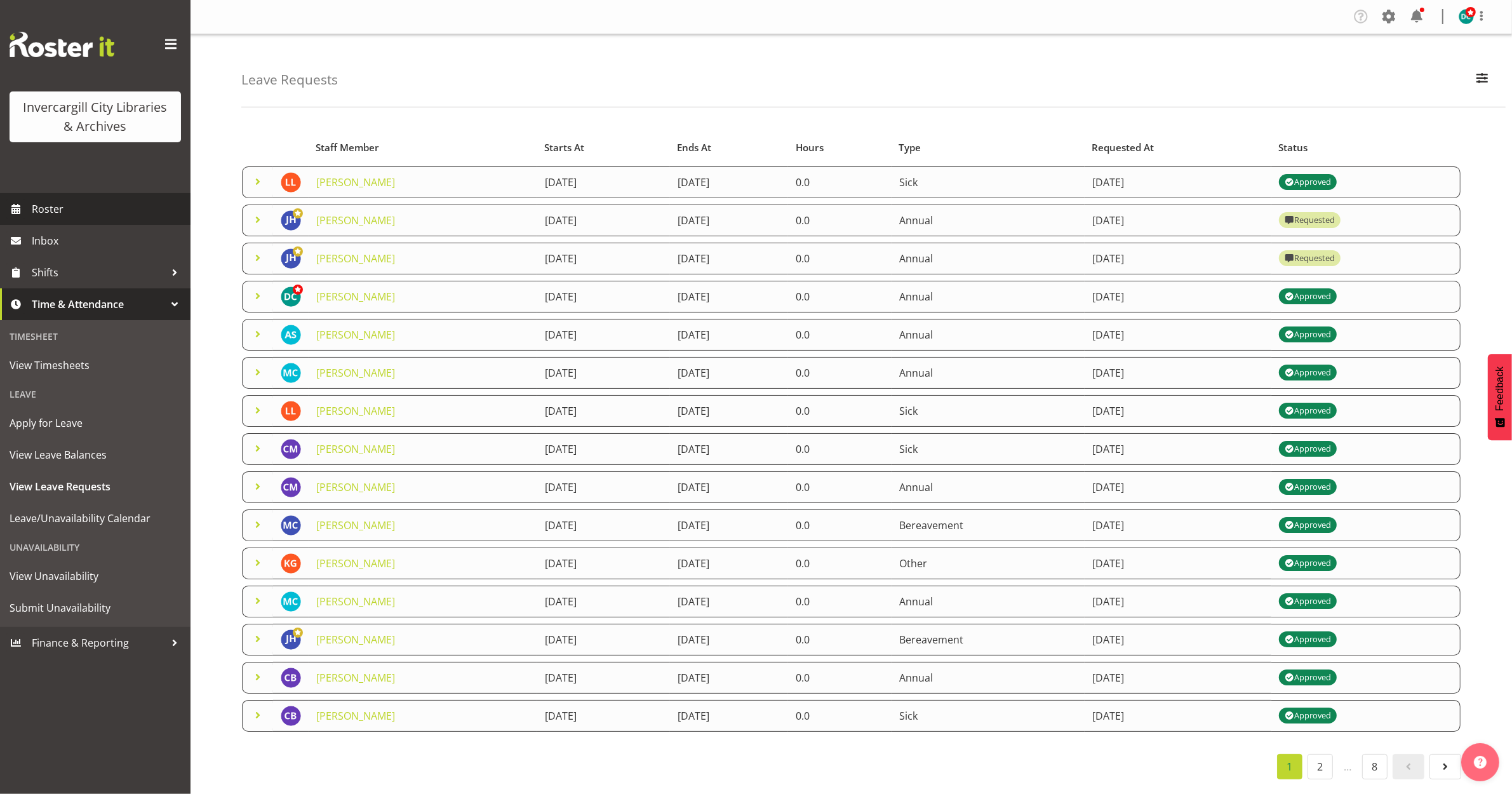
click at [51, 200] on span "Roster" at bounding box center [108, 208] width 153 height 19
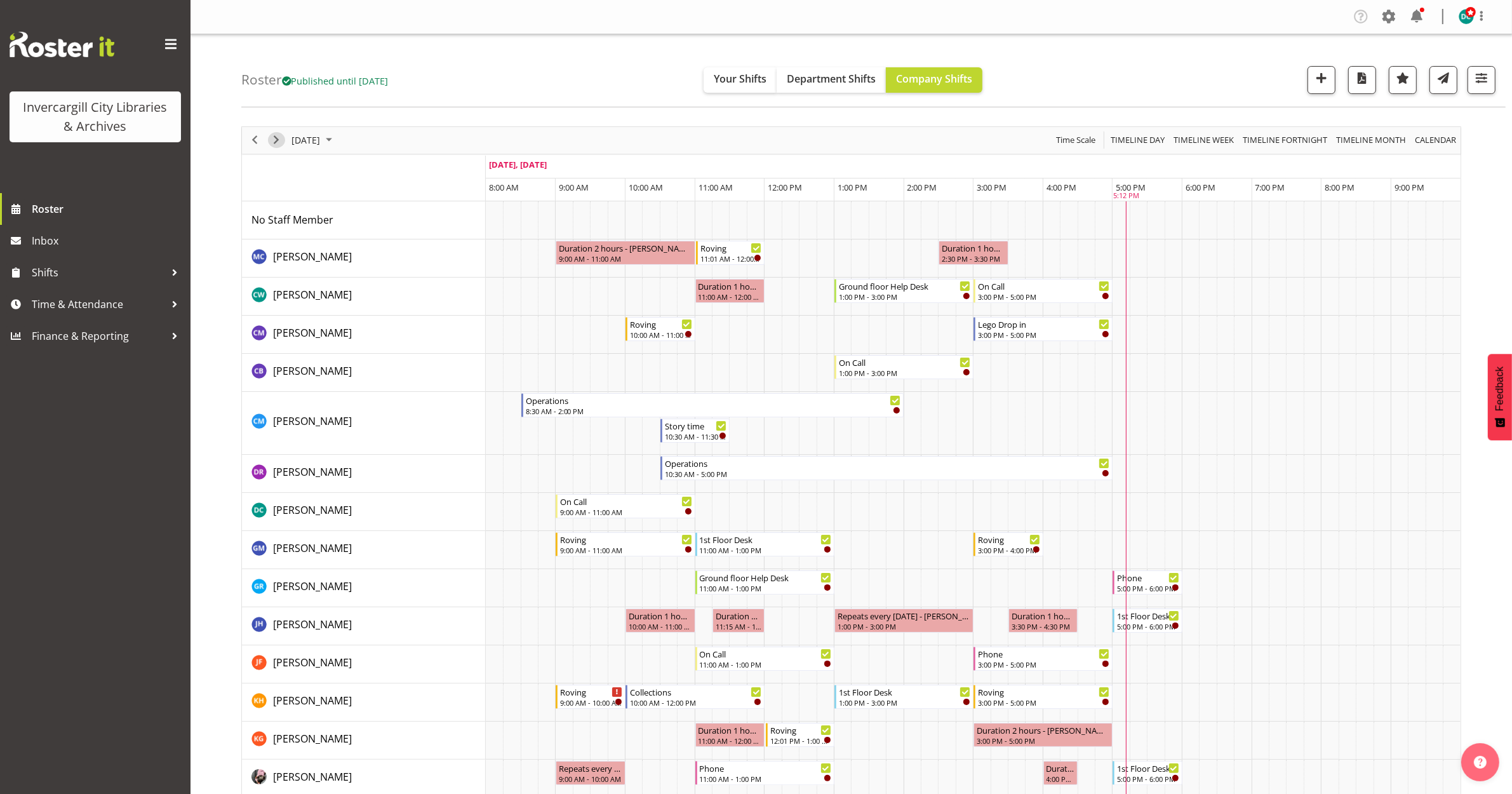
click at [279, 139] on span "Next" at bounding box center [276, 140] width 15 height 16
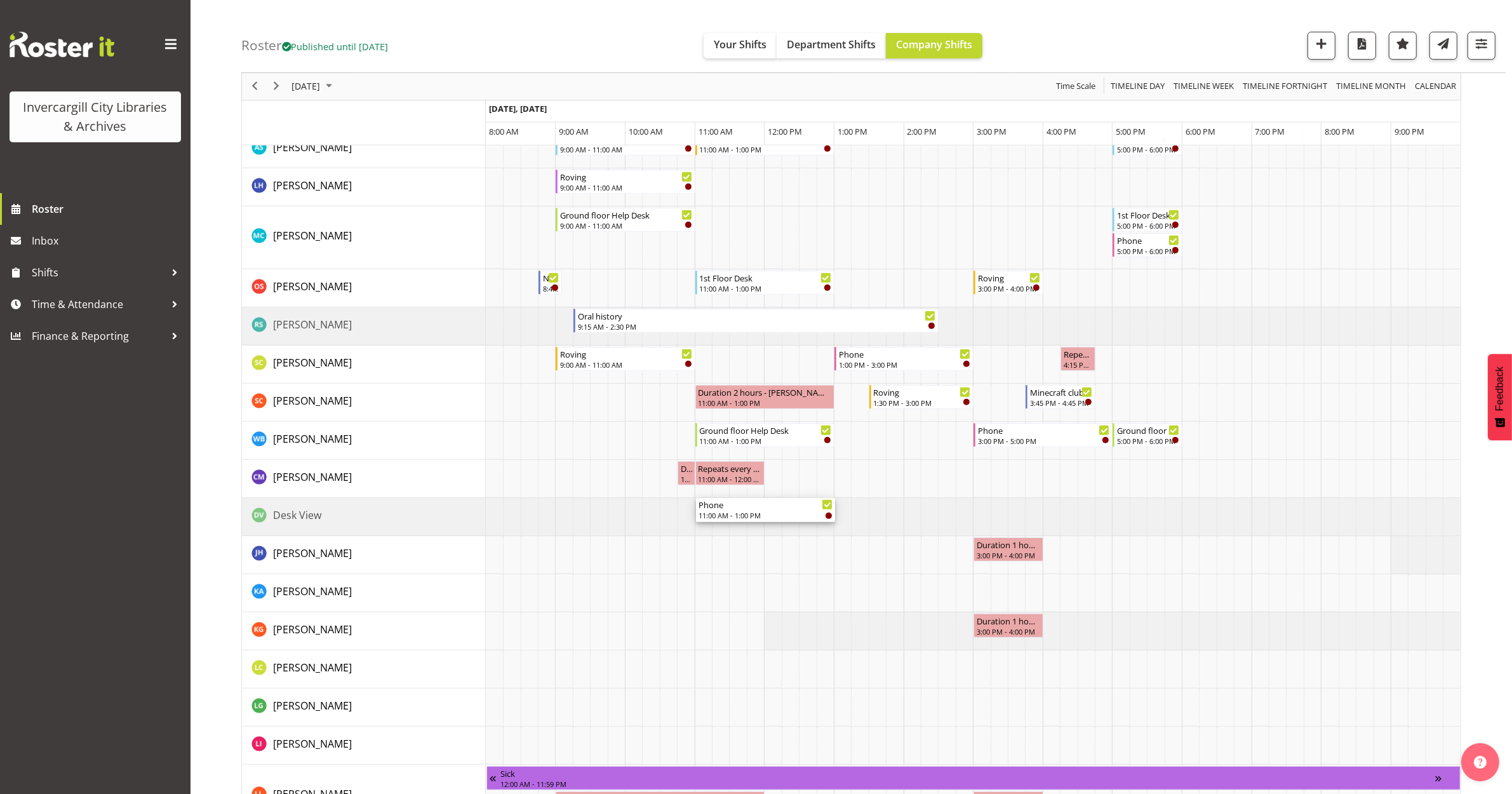
scroll to position [714, 0]
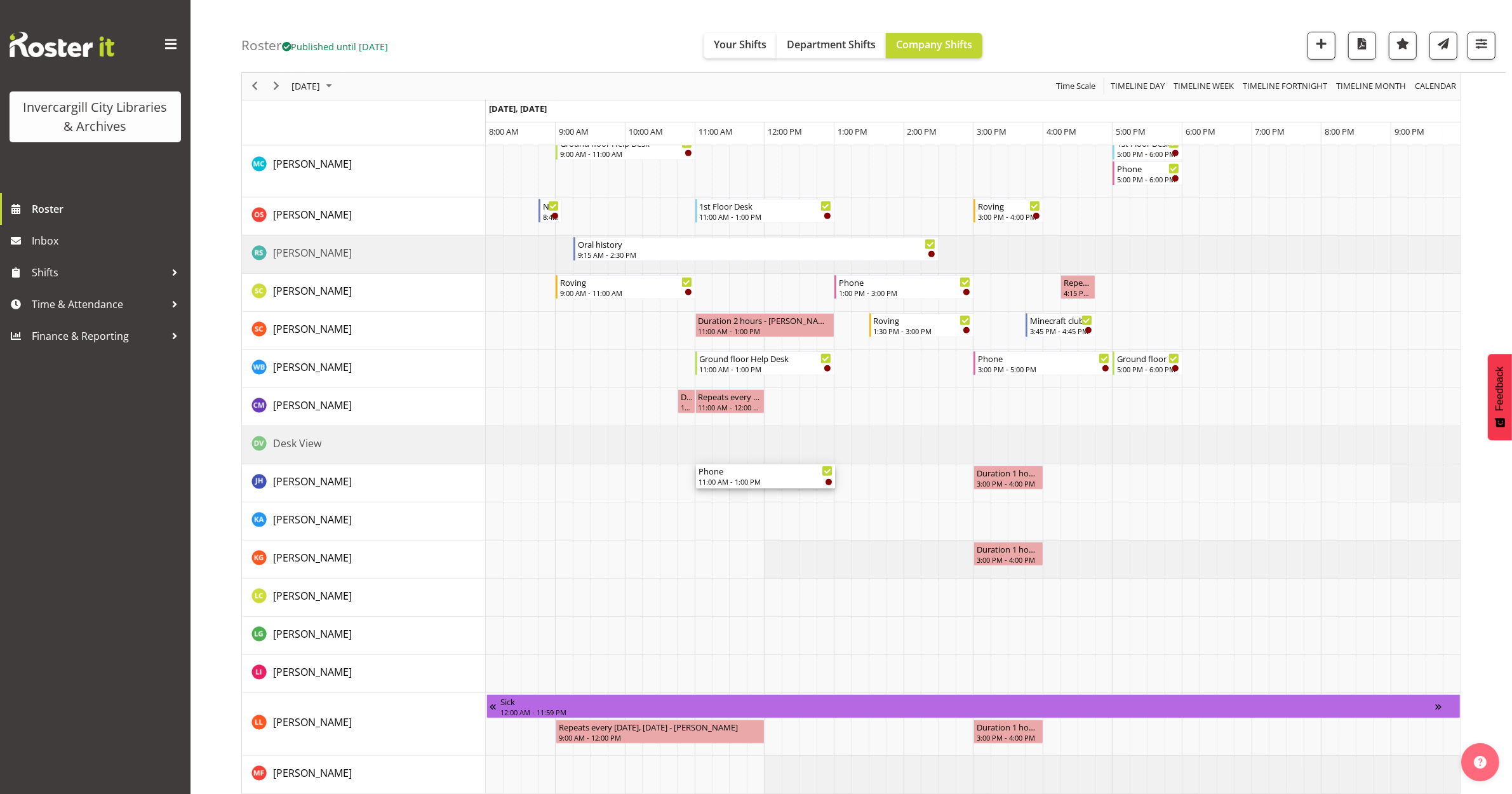
drag, startPoint x: 750, startPoint y: 536, endPoint x: 736, endPoint y: 491, distance: 47.1
click at [736, 491] on div "Duration 1 hours - Aurora Catu 10:30 AM - 11:30 AM Zen Corner 3:00 PM - 5:00 PM…" at bounding box center [973, 273] width 975 height 1574
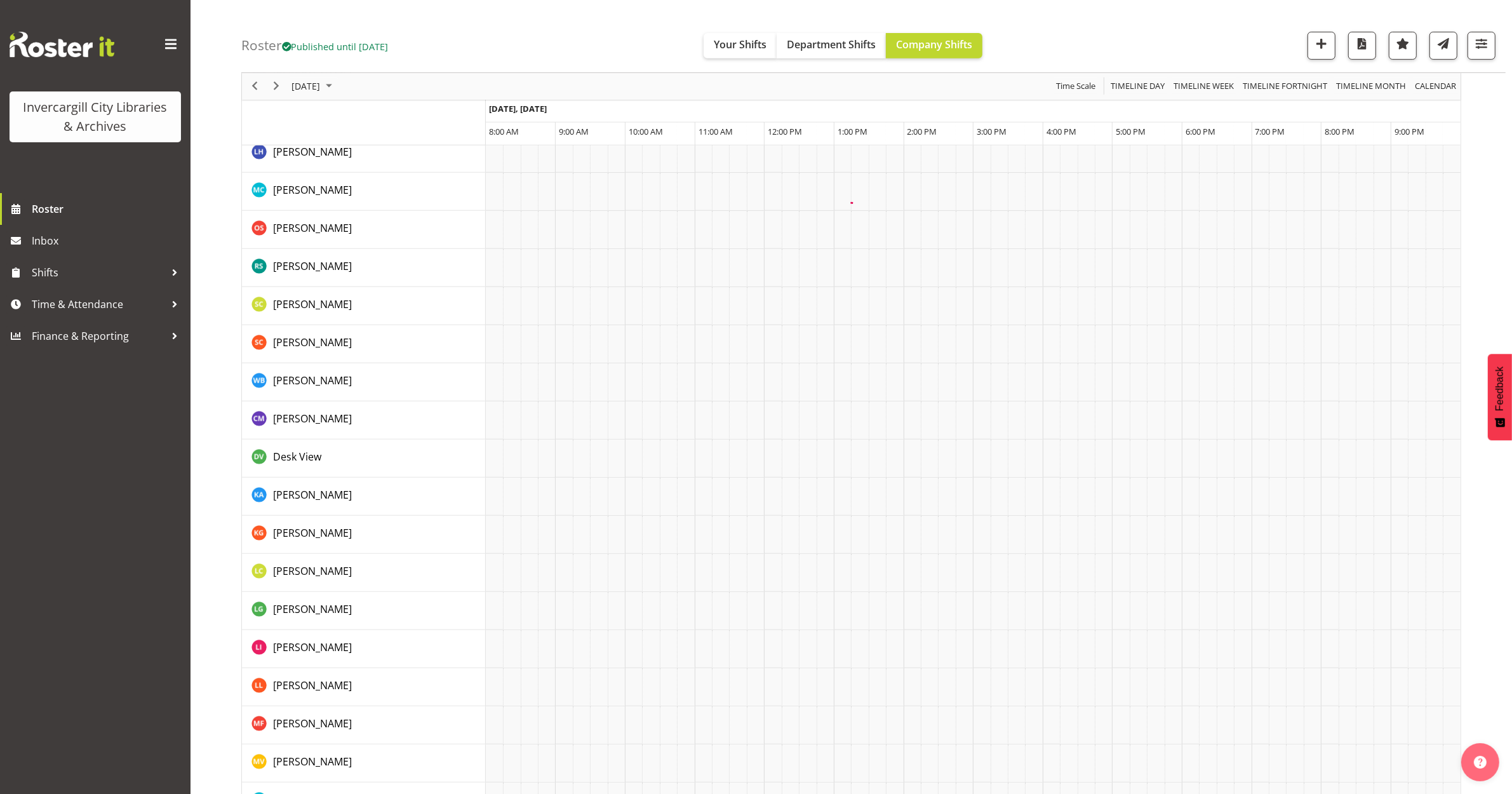
scroll to position [0, 0]
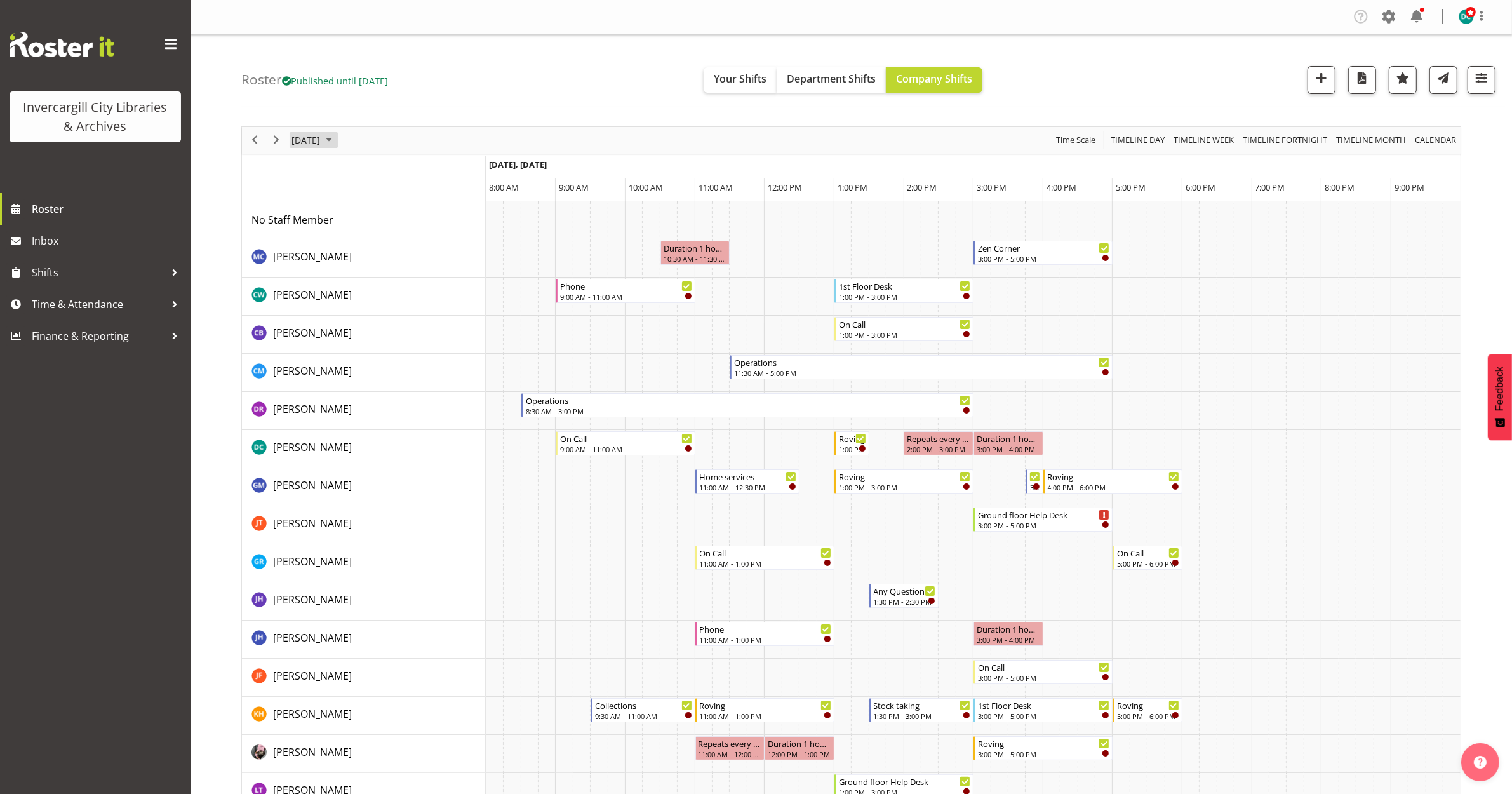
click at [306, 137] on span "October 9, 2025" at bounding box center [305, 140] width 31 height 16
click at [424, 170] on span "next month" at bounding box center [425, 172] width 22 height 23
click at [424, 170] on span "next month" at bounding box center [425, 172] width 22 height 23
click at [410, 281] on span "26" at bounding box center [406, 280] width 19 height 19
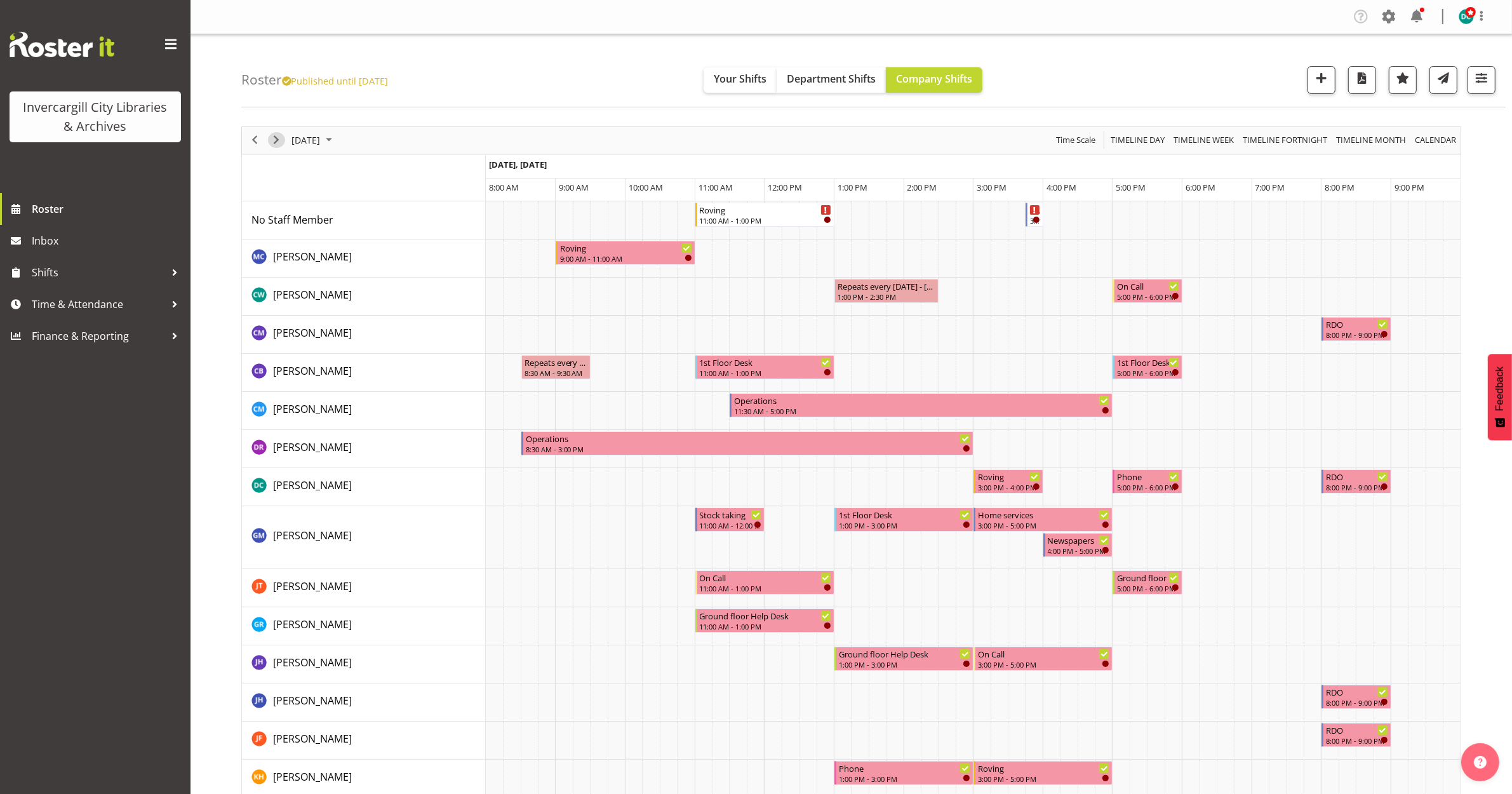
click at [277, 144] on span "Next" at bounding box center [276, 140] width 15 height 16
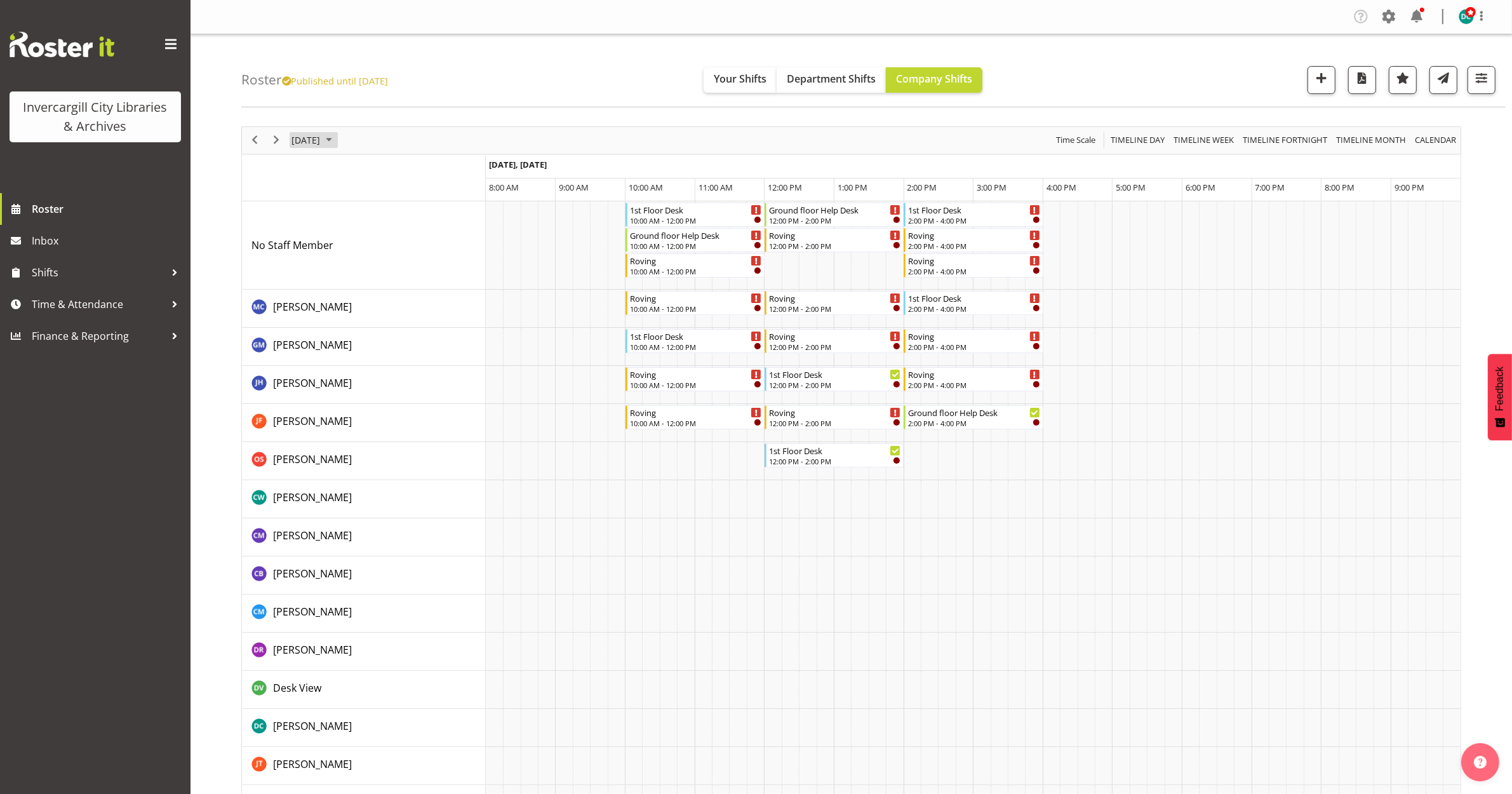
click at [309, 141] on span "December 27, 2025" at bounding box center [305, 140] width 31 height 16
click at [425, 167] on span "next month" at bounding box center [425, 172] width 22 height 23
click at [423, 217] on span "3" at bounding box center [427, 216] width 19 height 19
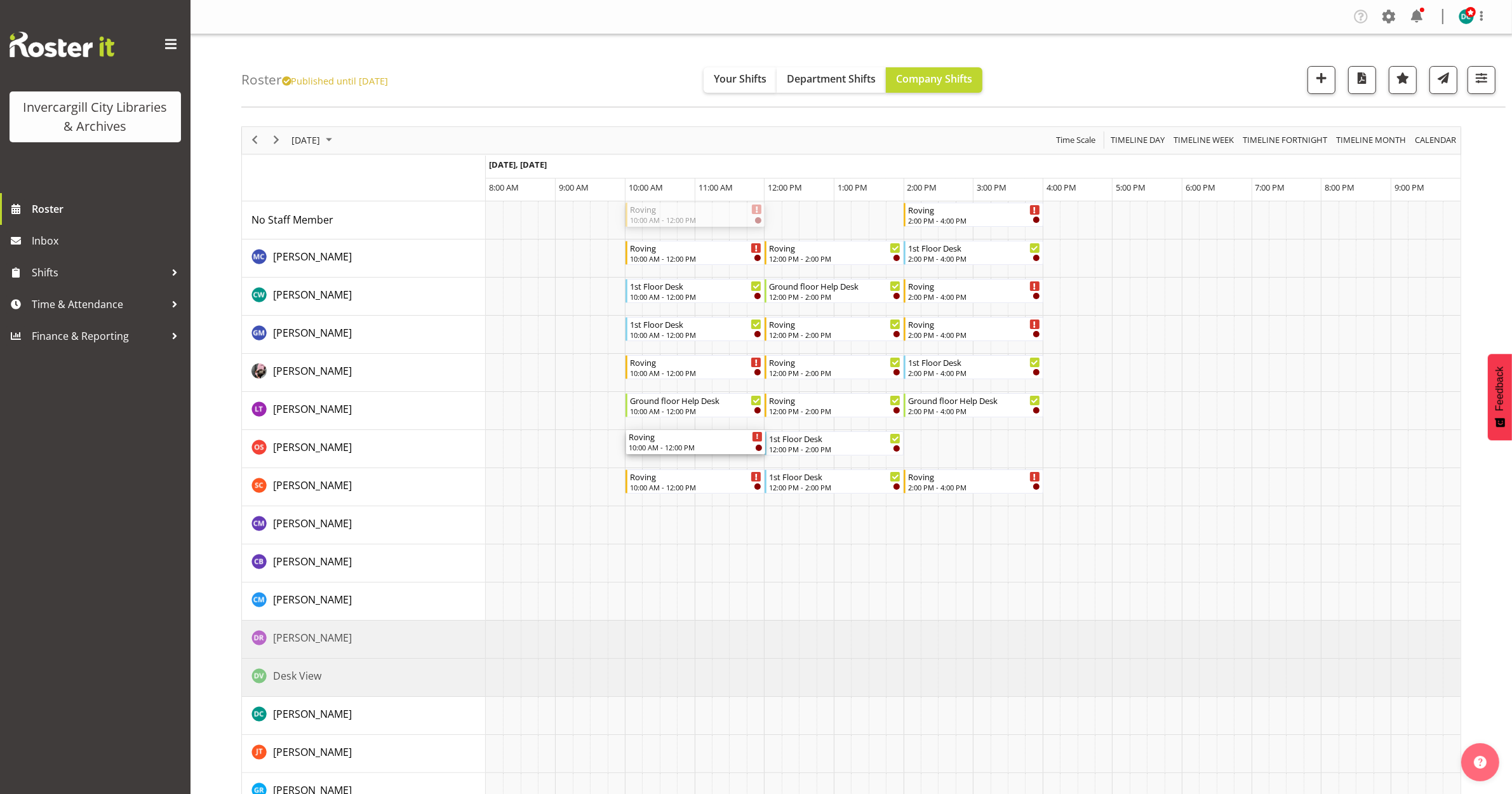
drag, startPoint x: 690, startPoint y: 215, endPoint x: 650, endPoint y: 458, distance: 246.3
drag, startPoint x: 929, startPoint y: 217, endPoint x: 914, endPoint y: 449, distance: 232.5
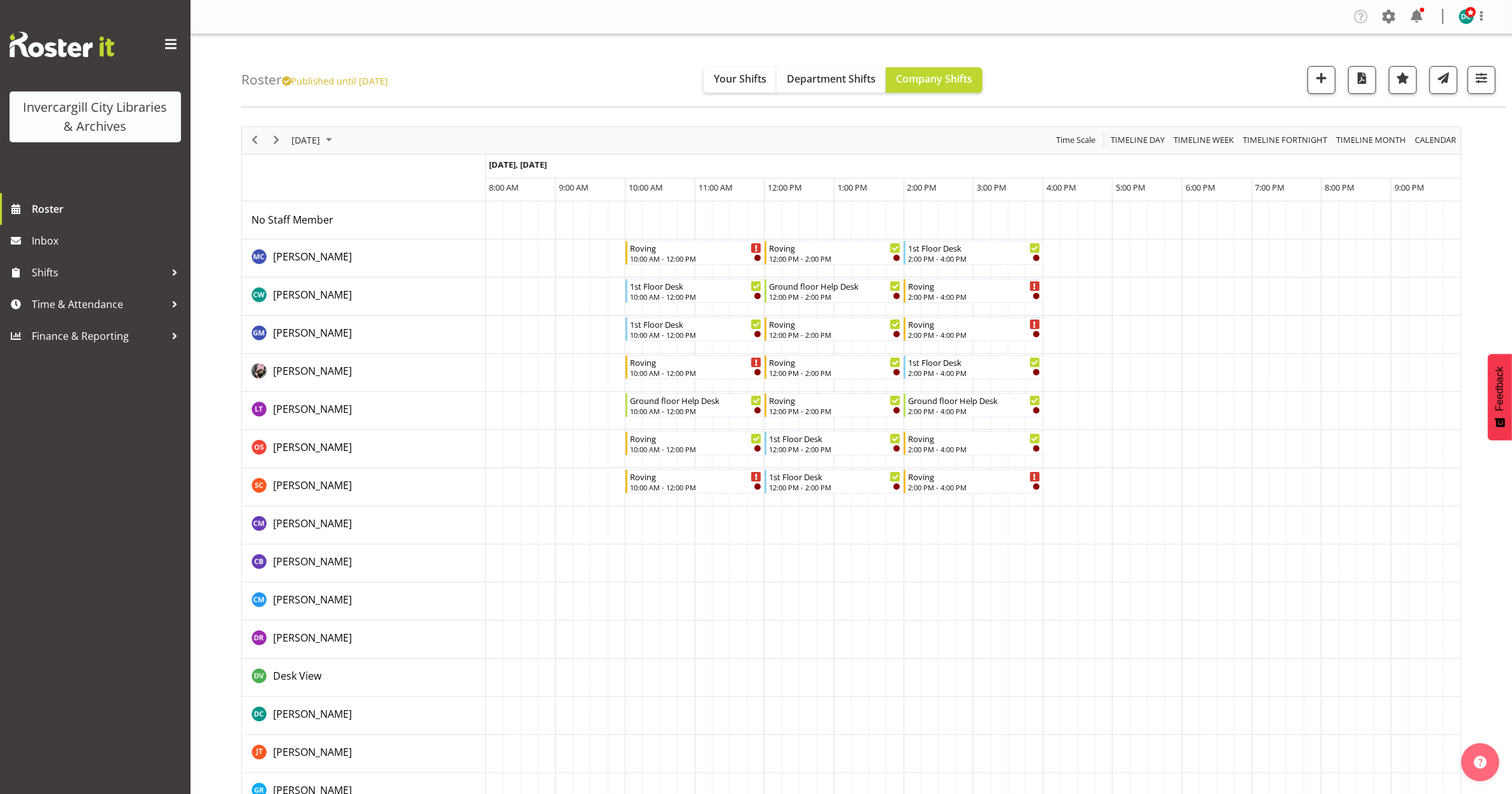
click at [584, 62] on div "Roster Published until Oct 26, 2025 Your Shifts Department Shifts Company Shift…" at bounding box center [873, 70] width 1264 height 73
click at [43, 213] on span "Roster" at bounding box center [108, 208] width 153 height 19
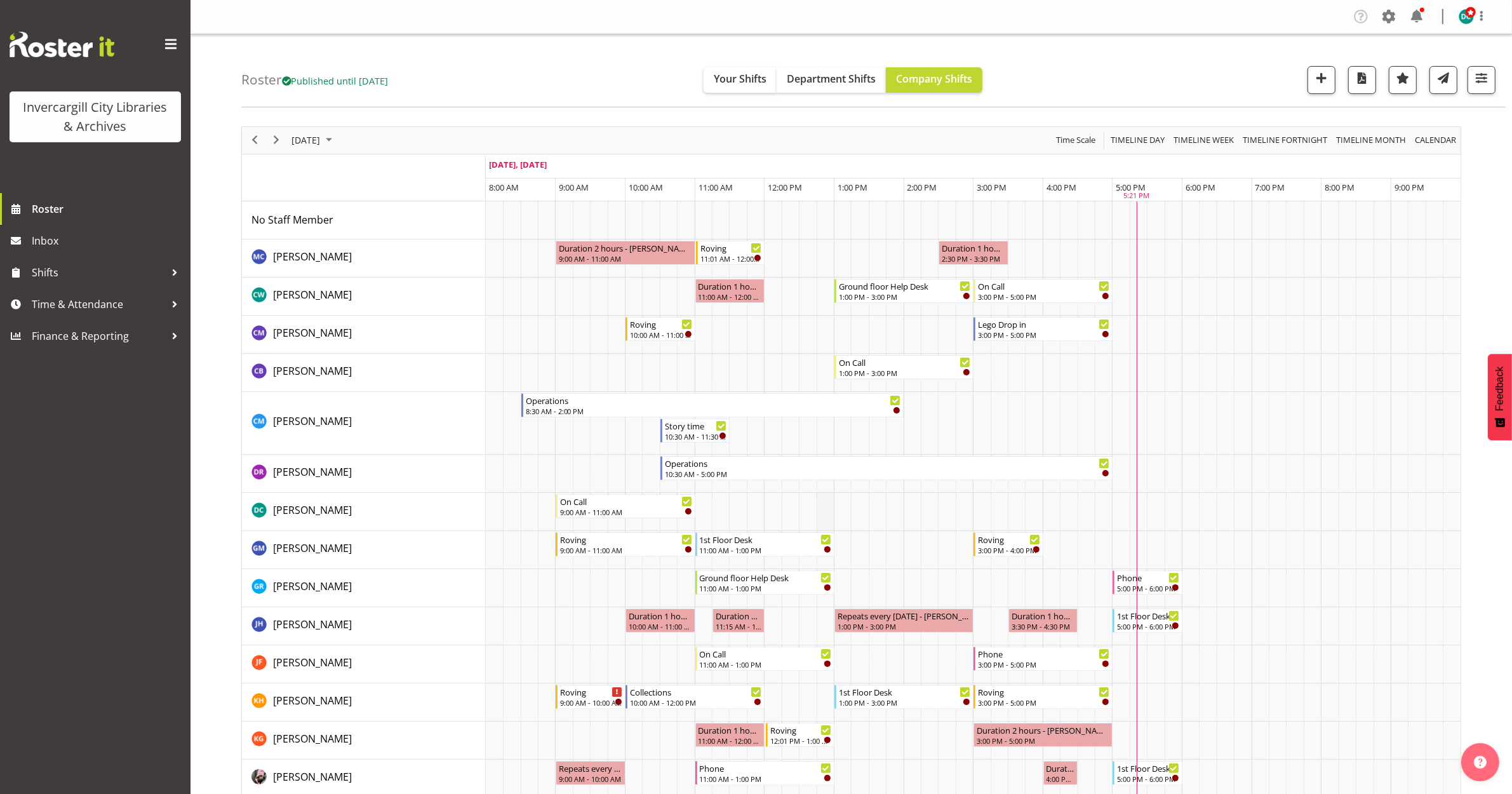
scroll to position [80, 0]
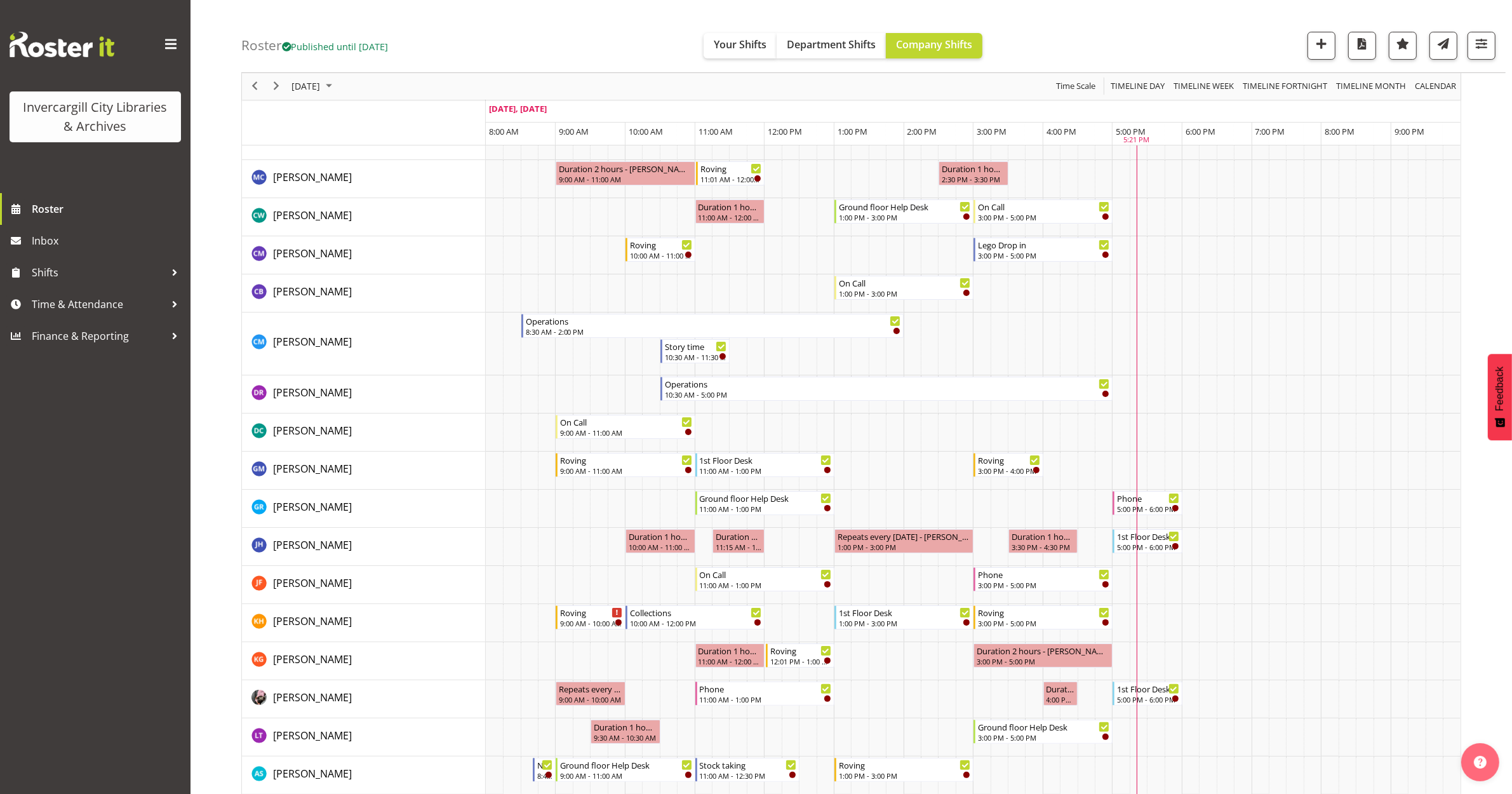
click at [369, 49] on span "Published until Oct 26, 2025" at bounding box center [335, 46] width 106 height 12
click at [321, 81] on span "October 8, 2025" at bounding box center [305, 87] width 31 height 16
click at [410, 227] on span "24" at bounding box center [406, 226] width 19 height 19
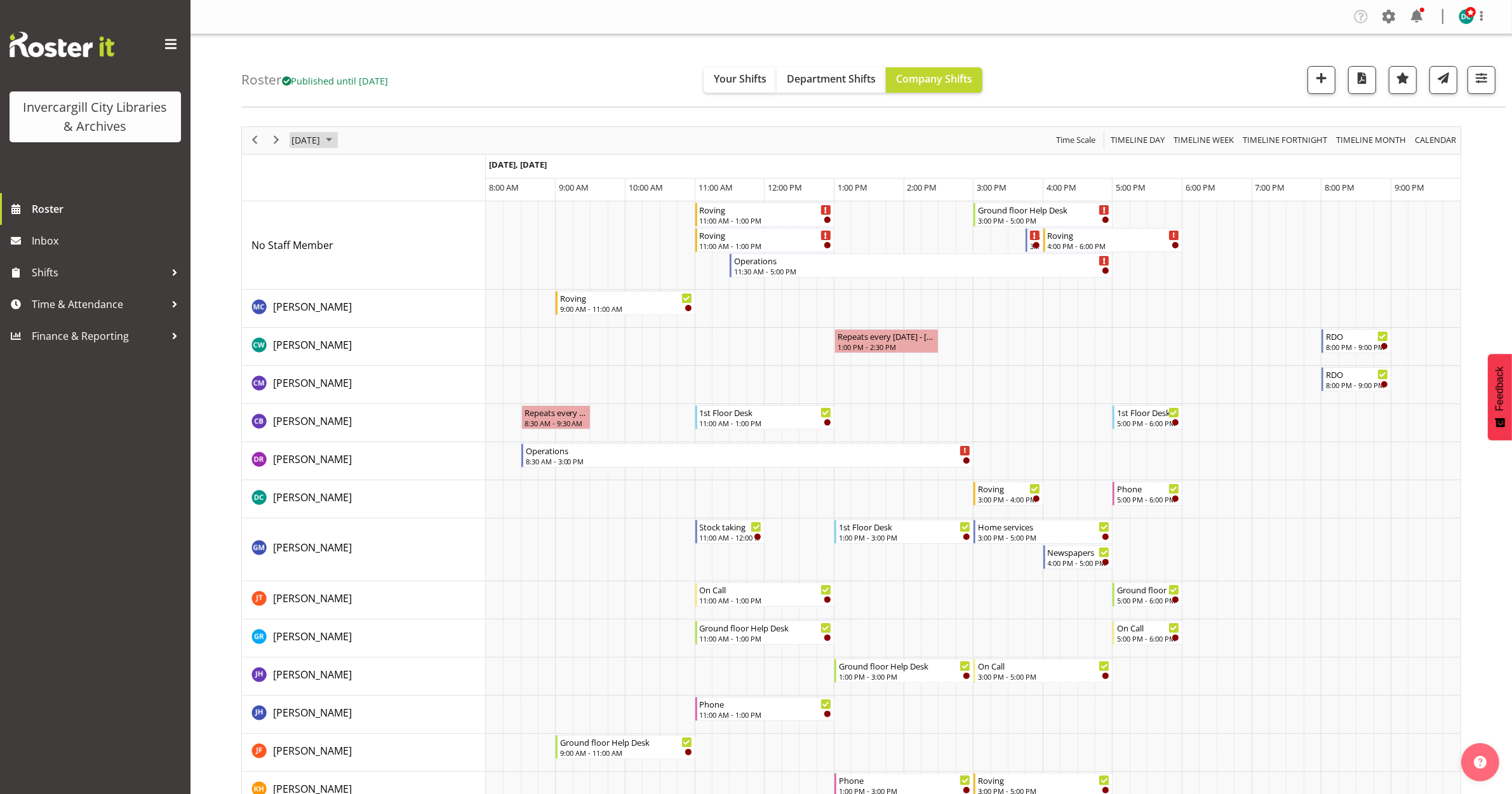
click at [321, 141] on span "October 24, 2025" at bounding box center [305, 140] width 31 height 16
click at [345, 300] on span "28" at bounding box center [345, 302] width 19 height 19
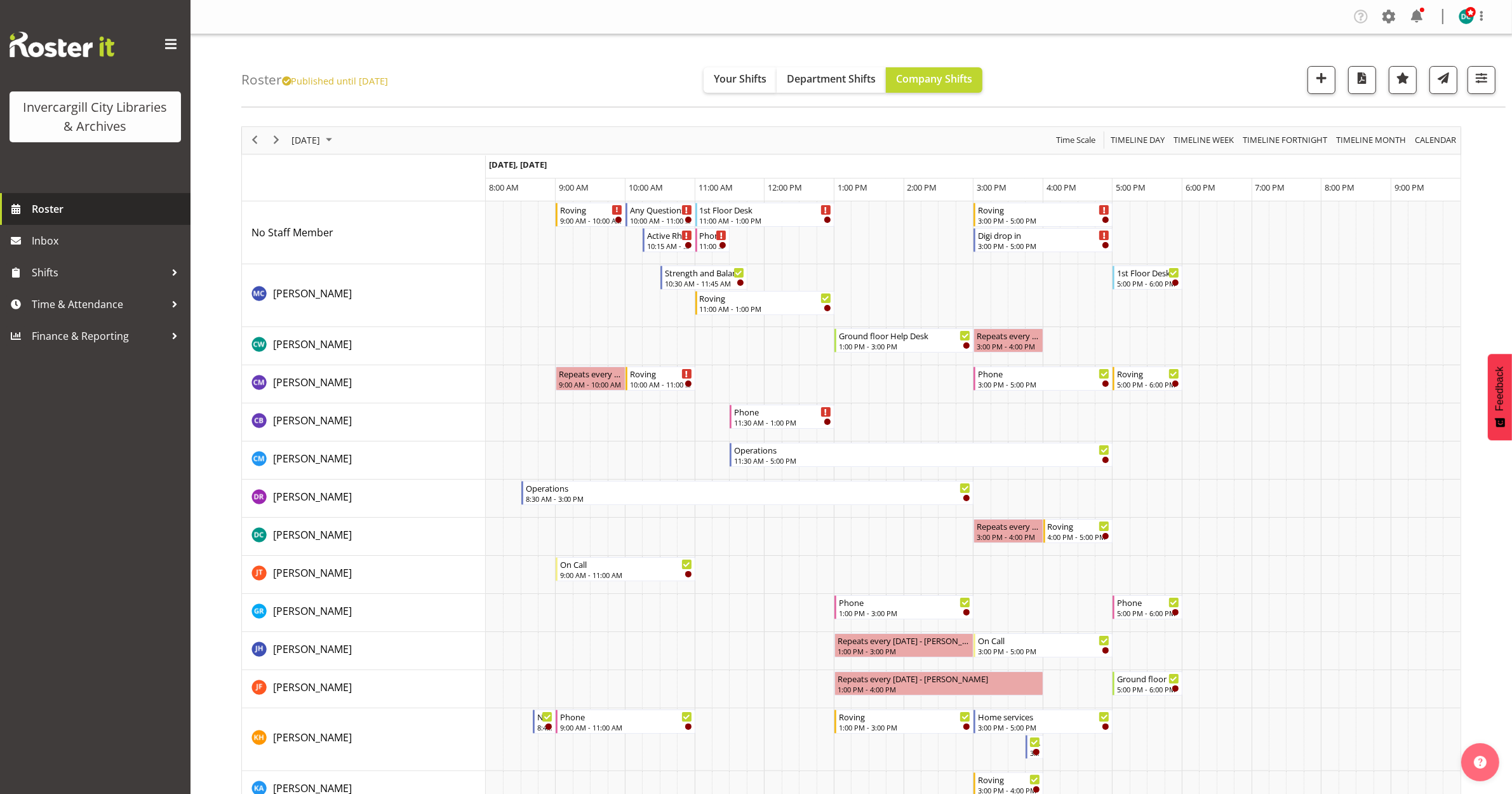
click at [55, 203] on span "Roster" at bounding box center [108, 208] width 153 height 19
